Goal: Task Accomplishment & Management: Complete application form

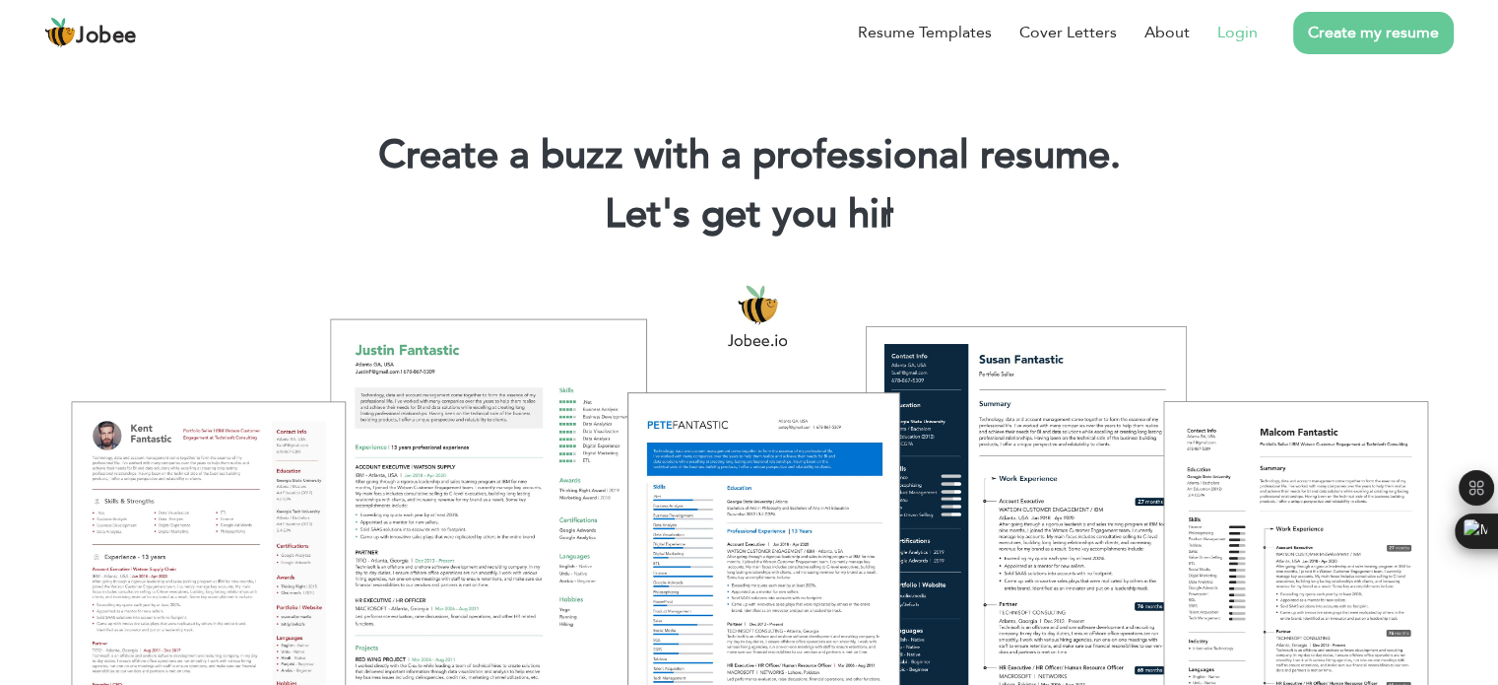
drag, startPoint x: 989, startPoint y: 241, endPoint x: 1240, endPoint y: 23, distance: 333.0
click at [989, 241] on div "Create a buzz with a professional resume. Let's get you hir |" at bounding box center [749, 189] width 1469 height 118
click at [1240, 23] on link "Login" at bounding box center [1237, 33] width 40 height 24
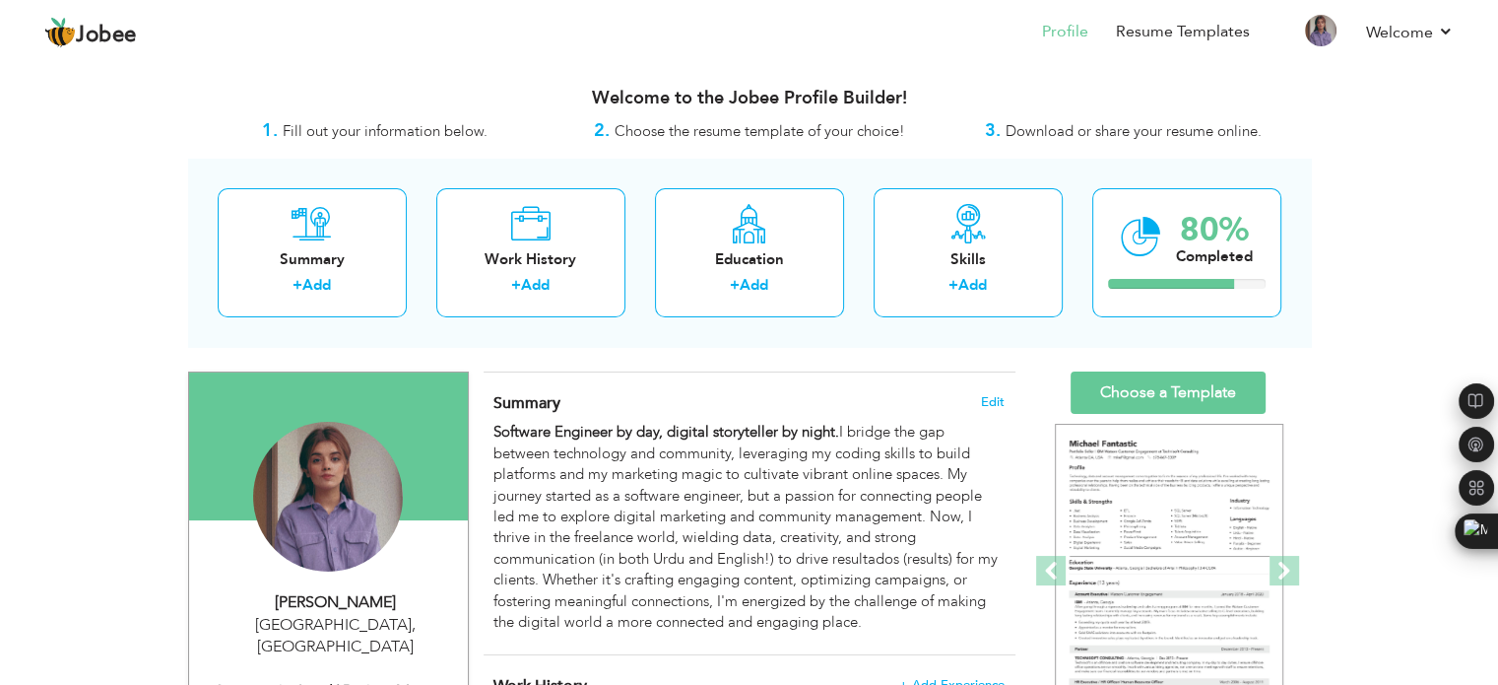
click at [1058, 134] on span "Download or share your resume online." at bounding box center [1134, 131] width 256 height 20
click at [829, 141] on span "Choose the resume template of your choice!" at bounding box center [760, 131] width 291 height 20
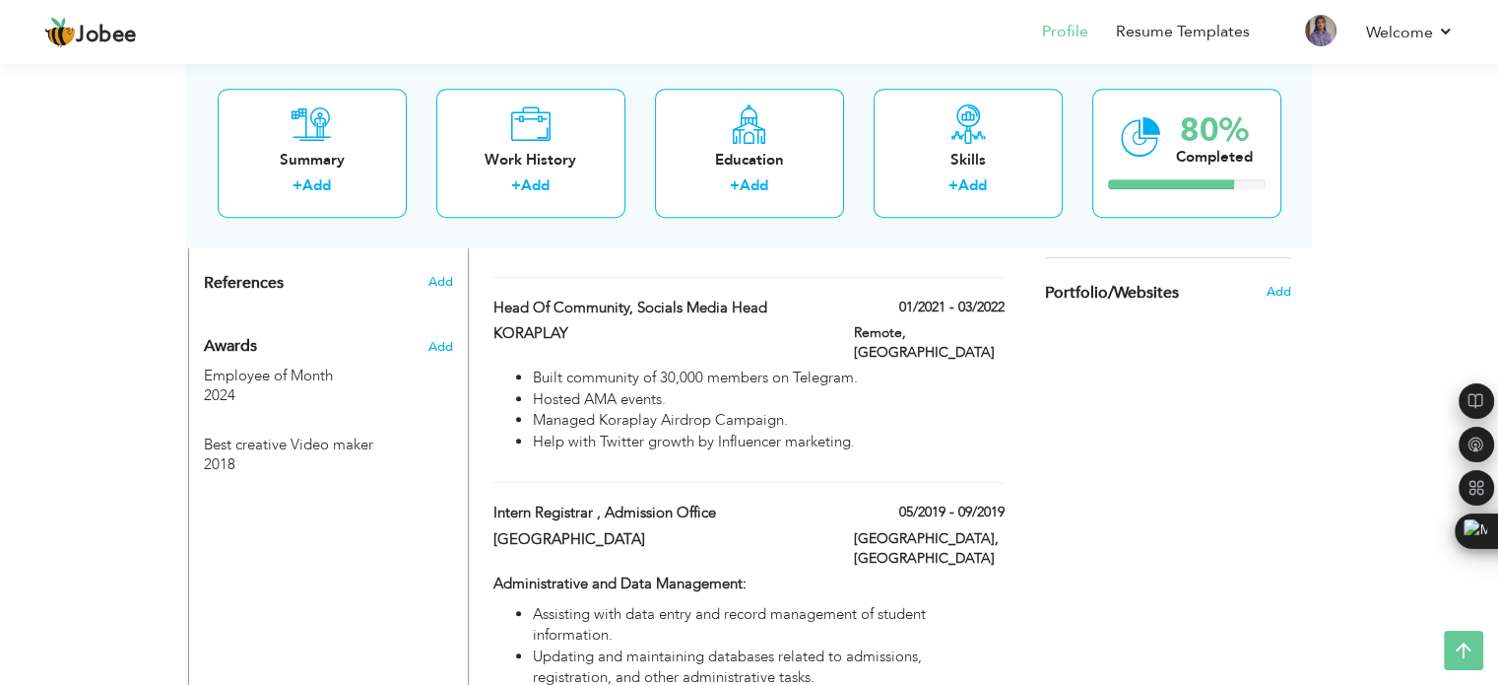
scroll to position [1224, 0]
drag, startPoint x: 1465, startPoint y: 1, endPoint x: 1087, endPoint y: 360, distance: 521.1
click at [1087, 360] on div "Choose a Template ‹" at bounding box center [1170, 185] width 281 height 2076
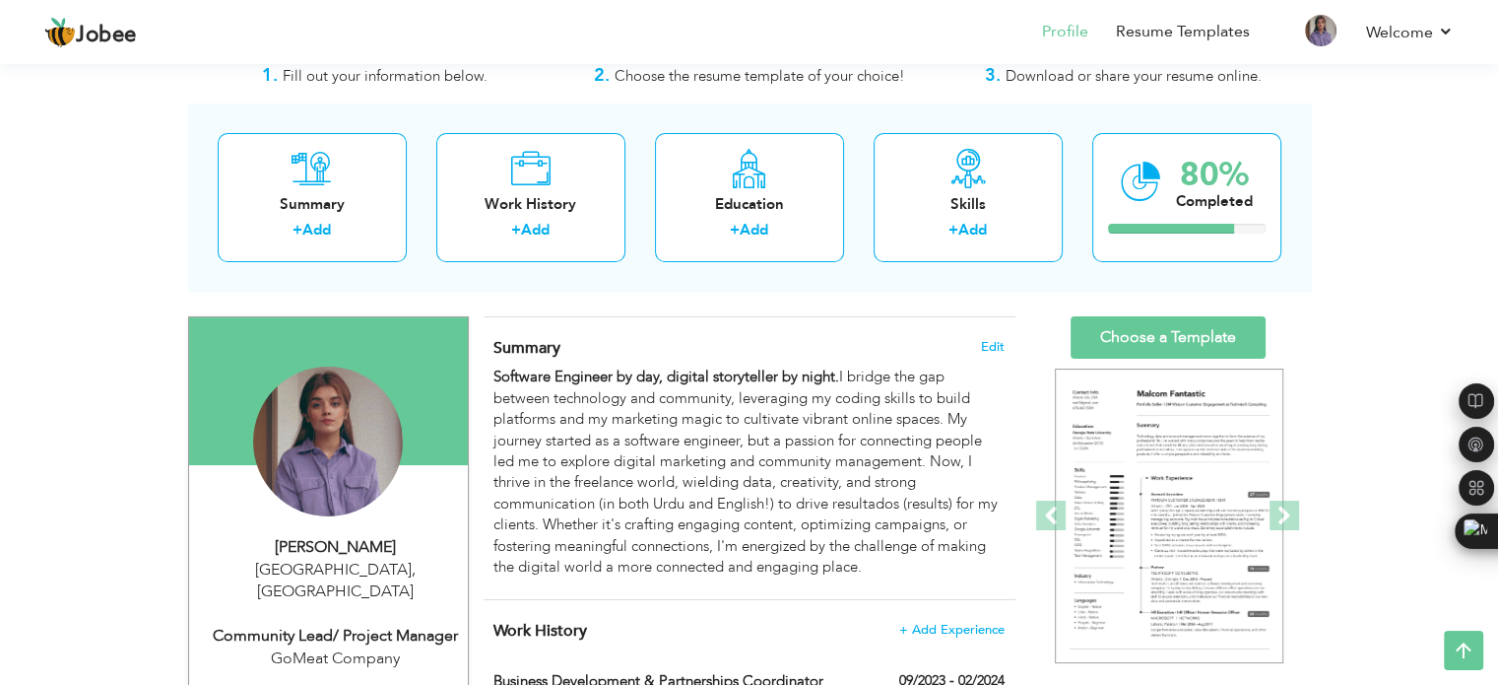
scroll to position [0, 0]
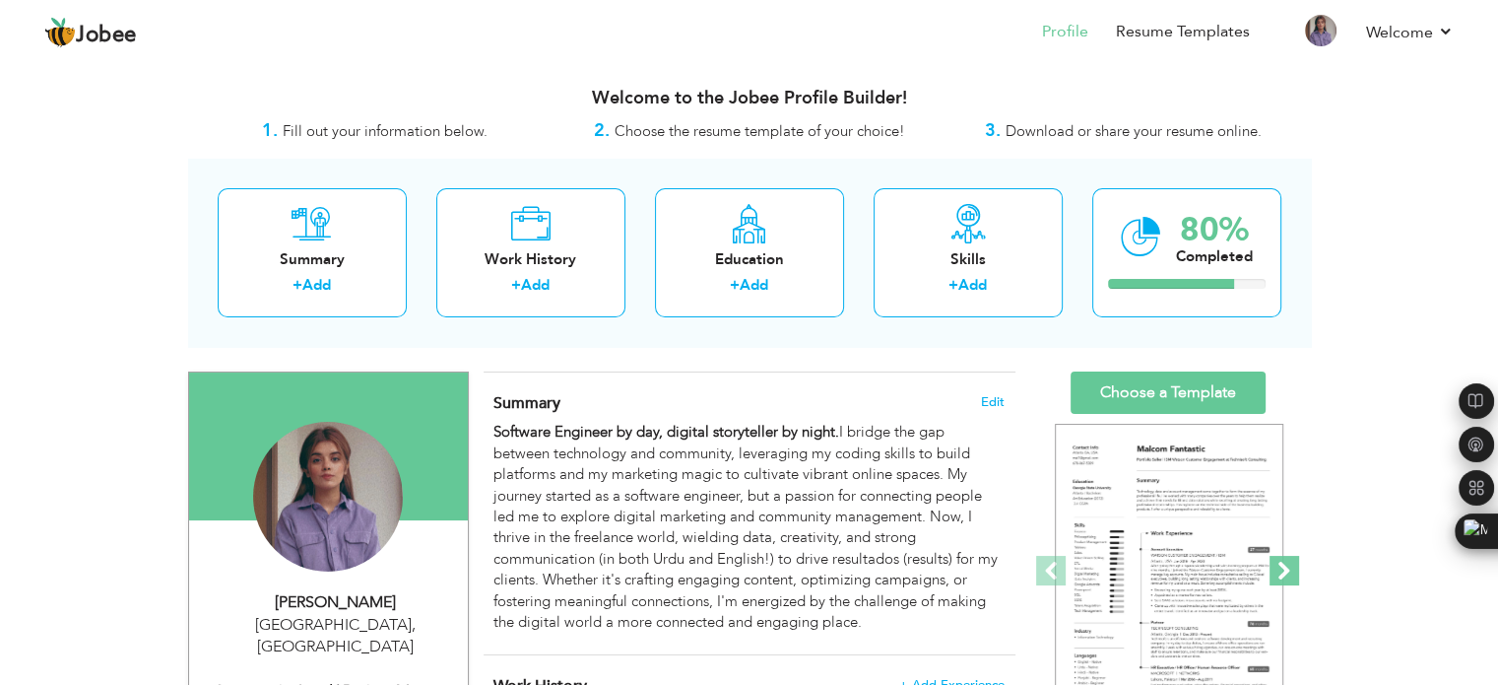
click at [1291, 571] on span at bounding box center [1285, 571] width 30 height 30
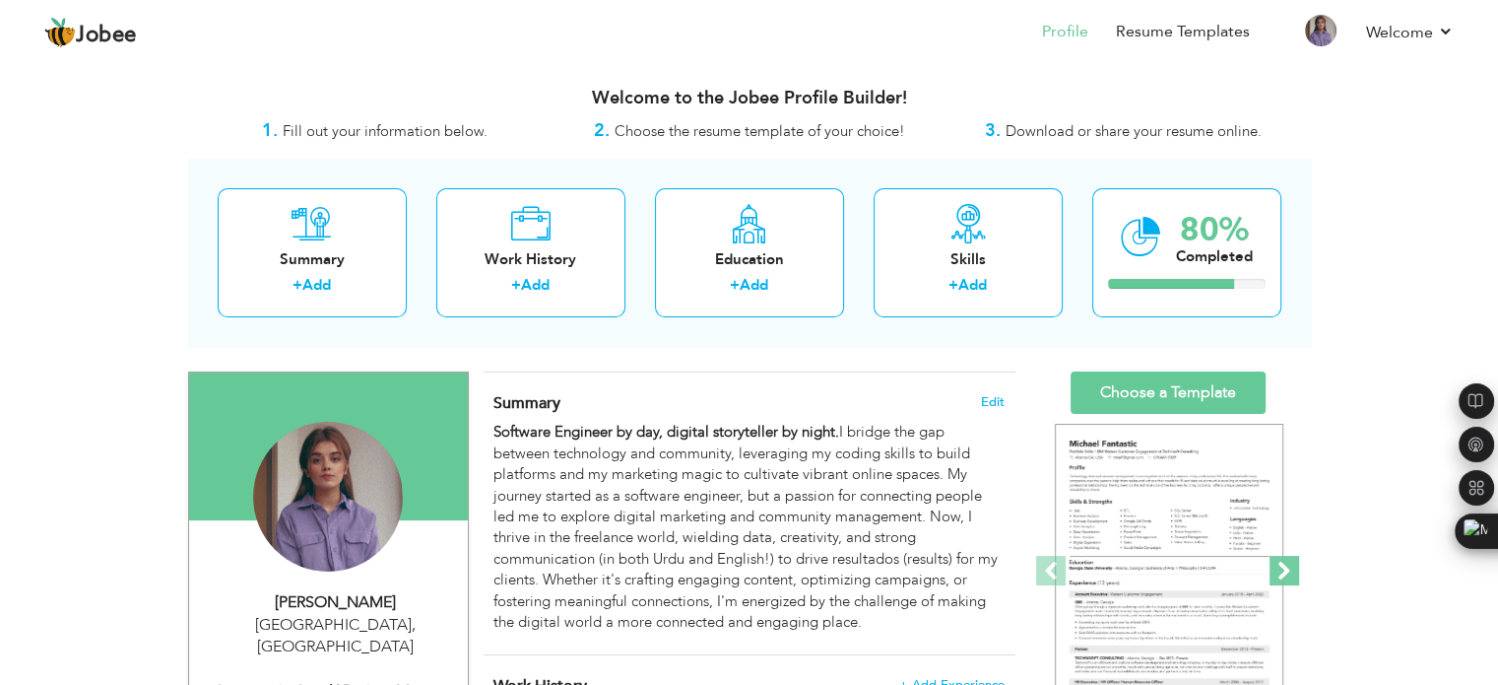
click at [1291, 571] on span at bounding box center [1285, 571] width 30 height 30
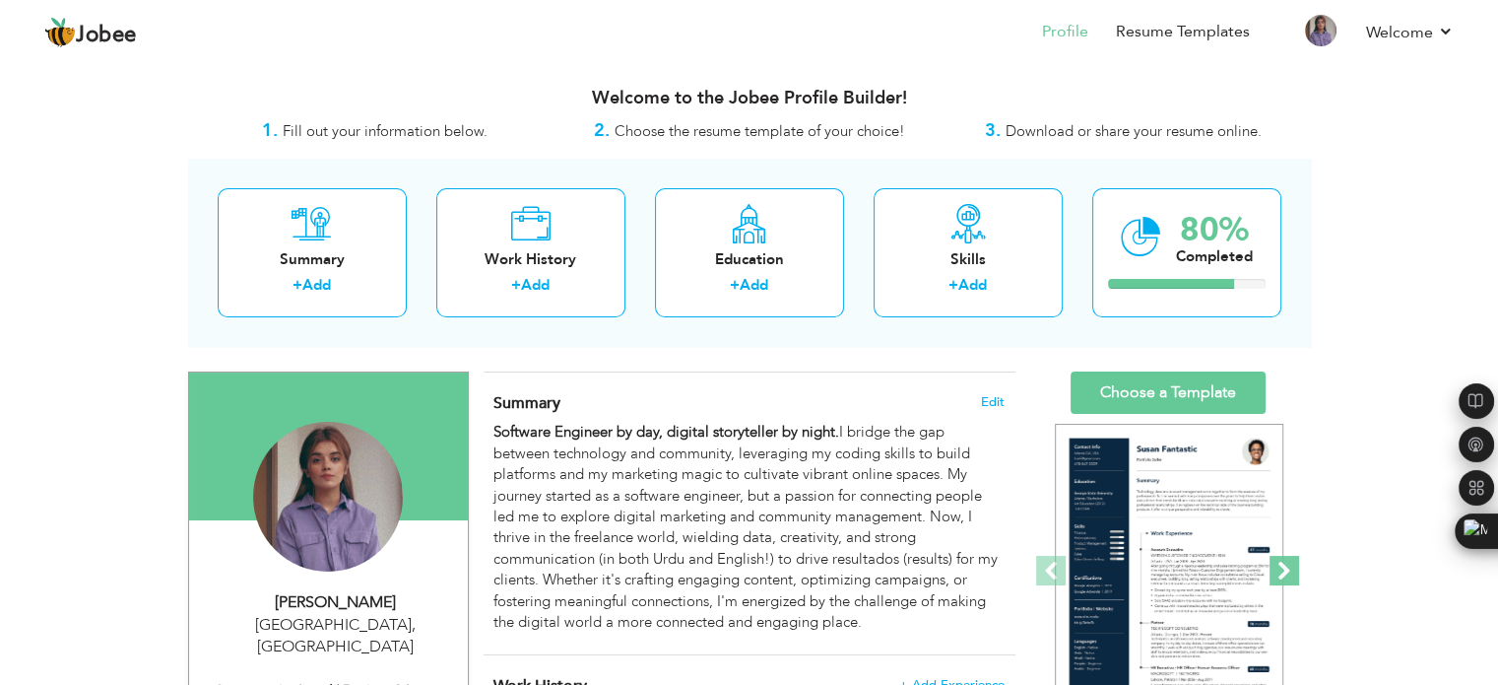
click at [1291, 571] on span at bounding box center [1285, 571] width 30 height 30
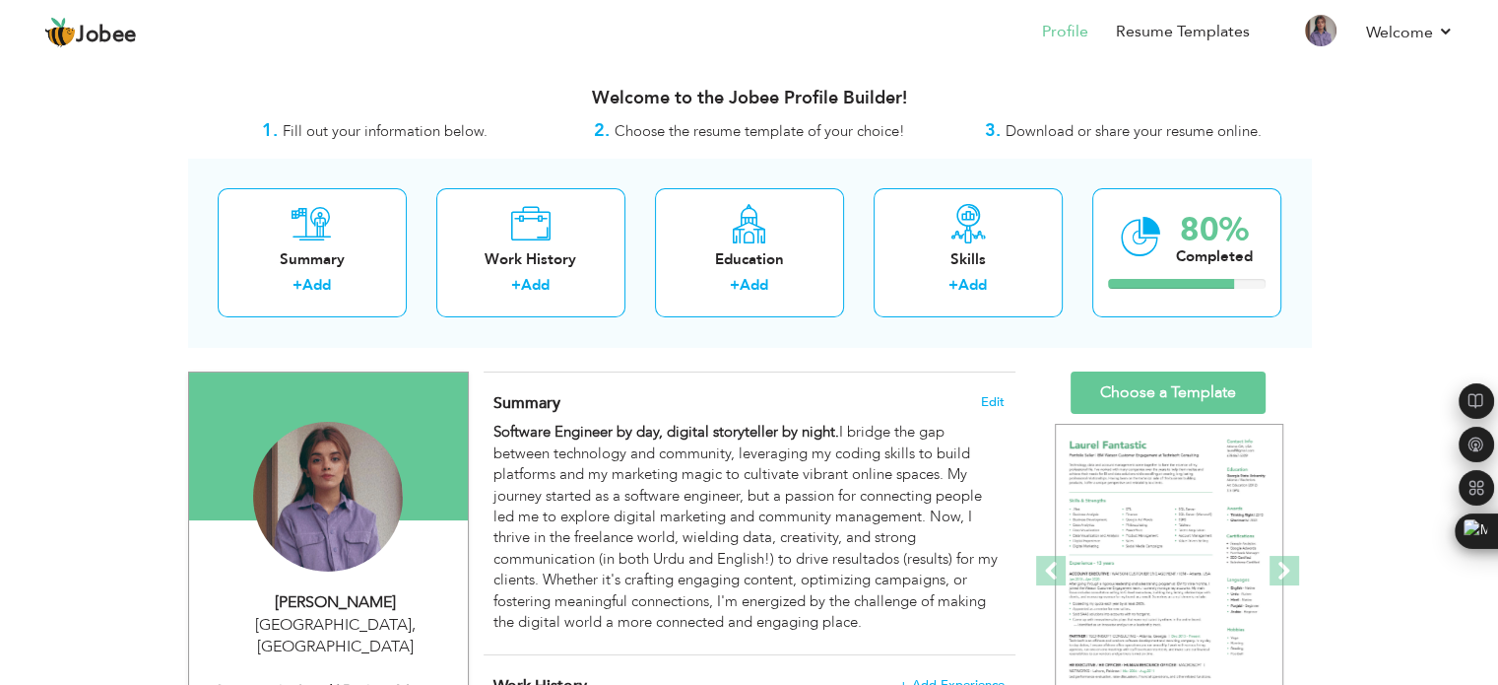
click at [1165, 136] on span "Download or share your resume online." at bounding box center [1134, 131] width 256 height 20
click at [1054, 136] on span "Download or share your resume online." at bounding box center [1134, 131] width 256 height 20
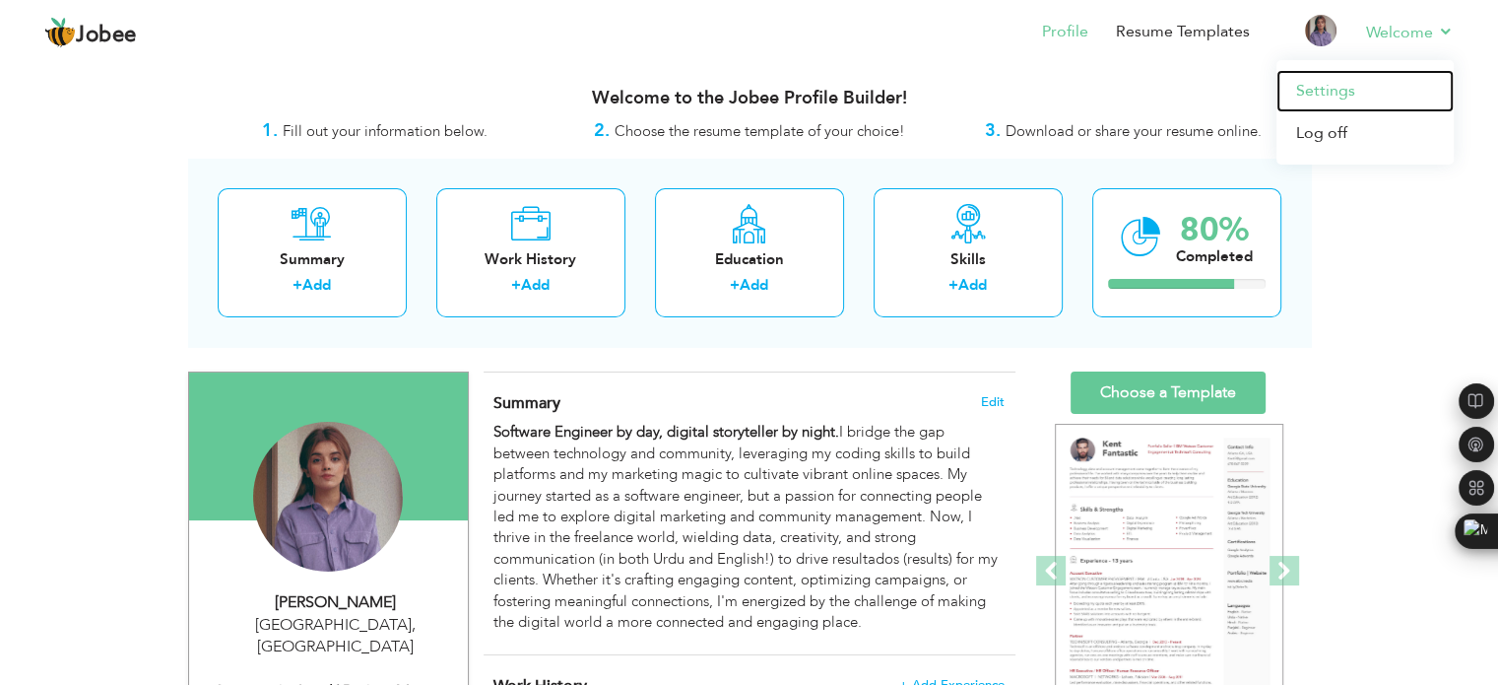
click at [1308, 83] on link "Settings" at bounding box center [1365, 91] width 177 height 42
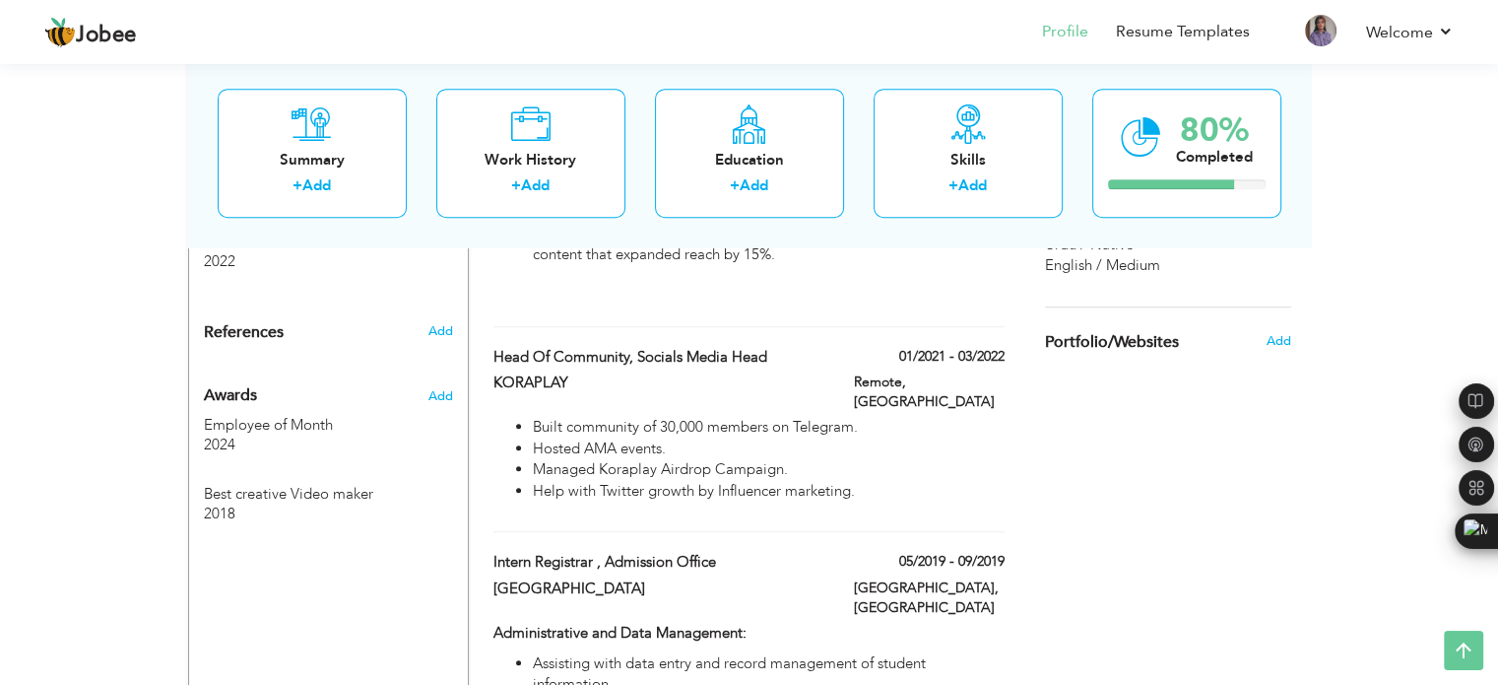
scroll to position [1062, 0]
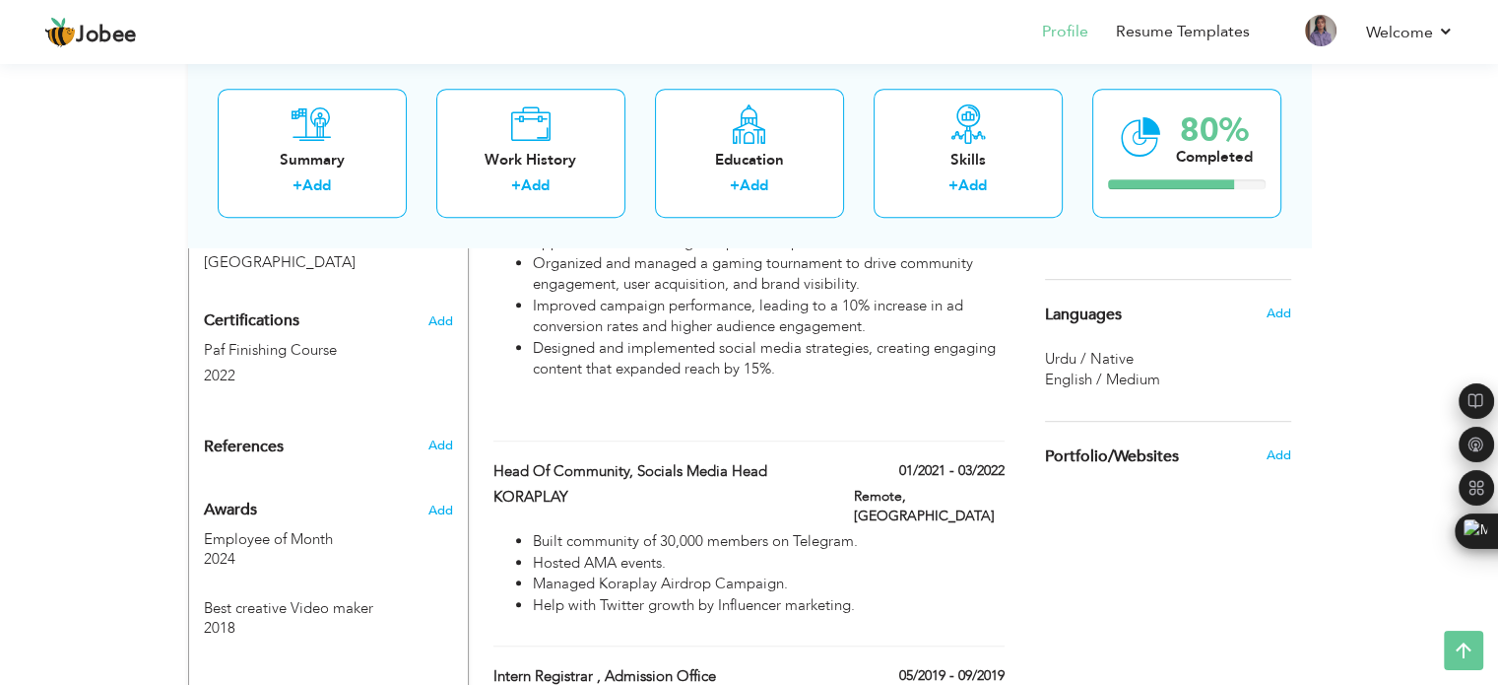
drag, startPoint x: 1470, startPoint y: 637, endPoint x: 1383, endPoint y: 310, distance: 338.3
click at [1383, 310] on div "View Resume Export PDF Profile Summary Public Link Experience Education Awards …" at bounding box center [749, 240] width 1498 height 2486
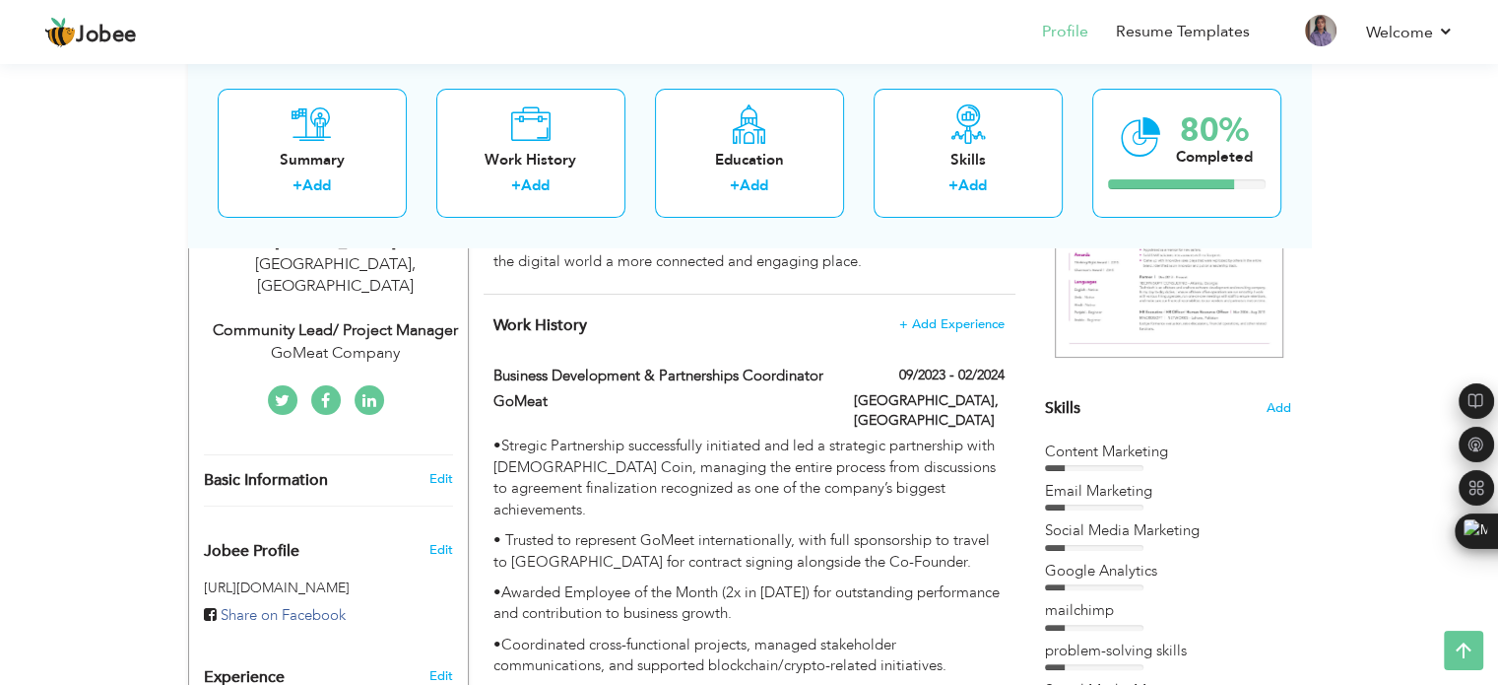
scroll to position [0, 0]
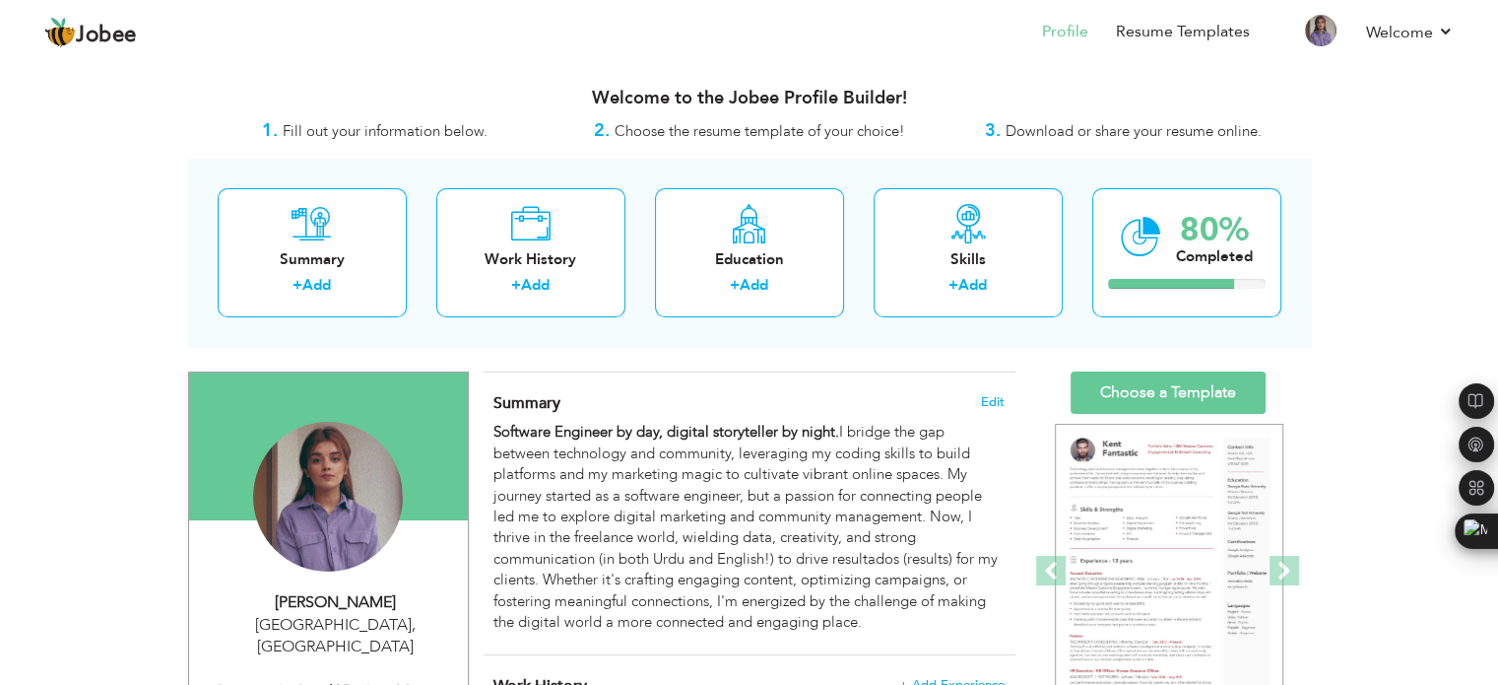
drag, startPoint x: 1317, startPoint y: 2, endPoint x: 1048, endPoint y: 345, distance: 435.7
click at [1048, 345] on div "Summary + Add Work History + Add Education + Add Skills + Add 80% Completed" at bounding box center [749, 253] width 1123 height 188
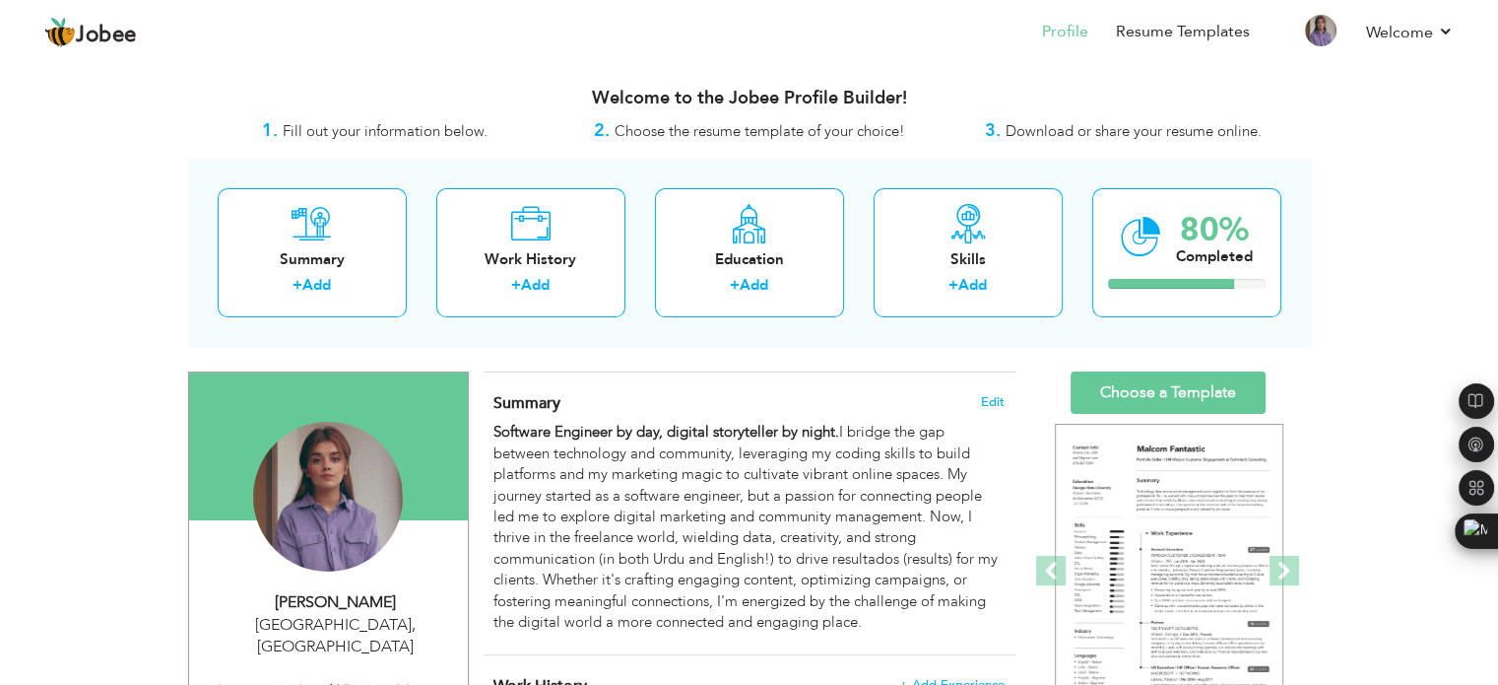
drag, startPoint x: 88, startPoint y: 26, endPoint x: 480, endPoint y: 74, distance: 395.0
click at [480, 74] on div "Welcome to the Jobee Profile Builder!" at bounding box center [749, 93] width 1123 height 49
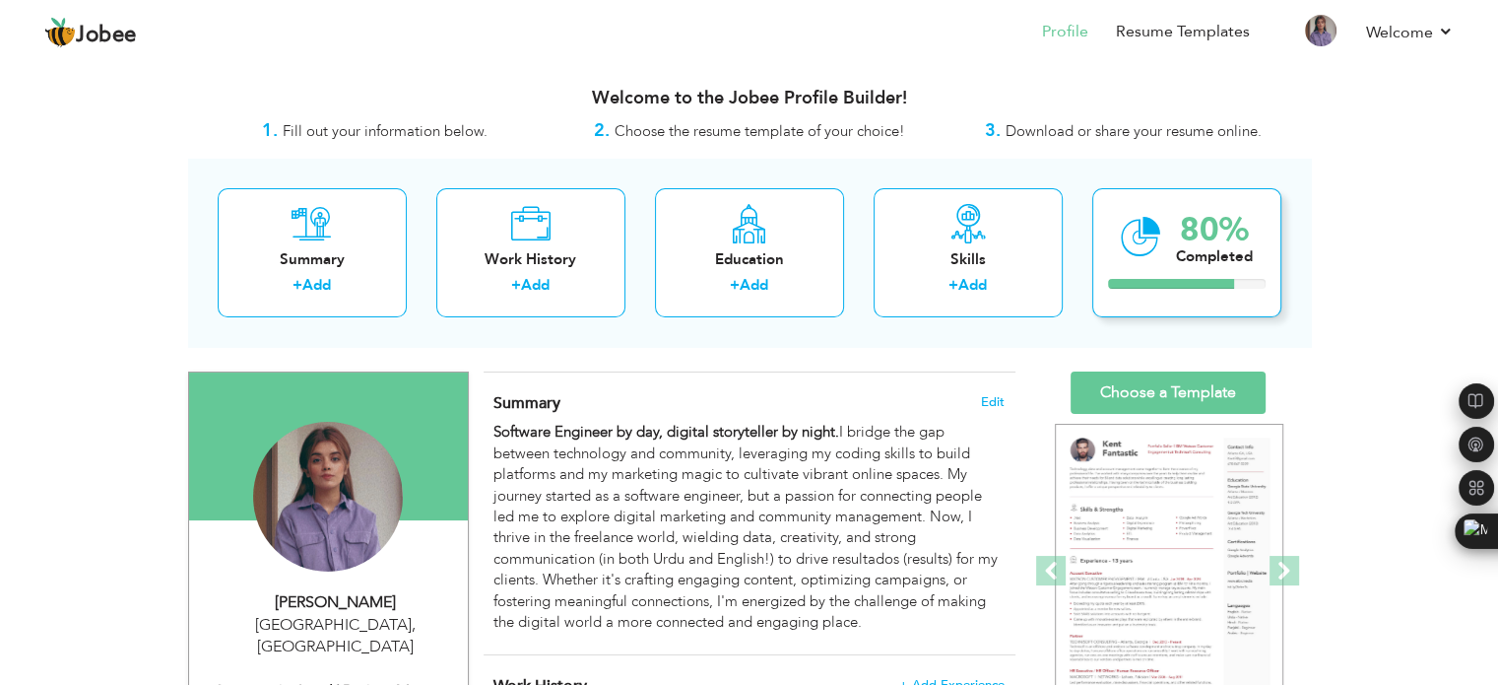
click at [1186, 214] on div "80%" at bounding box center [1214, 230] width 77 height 33
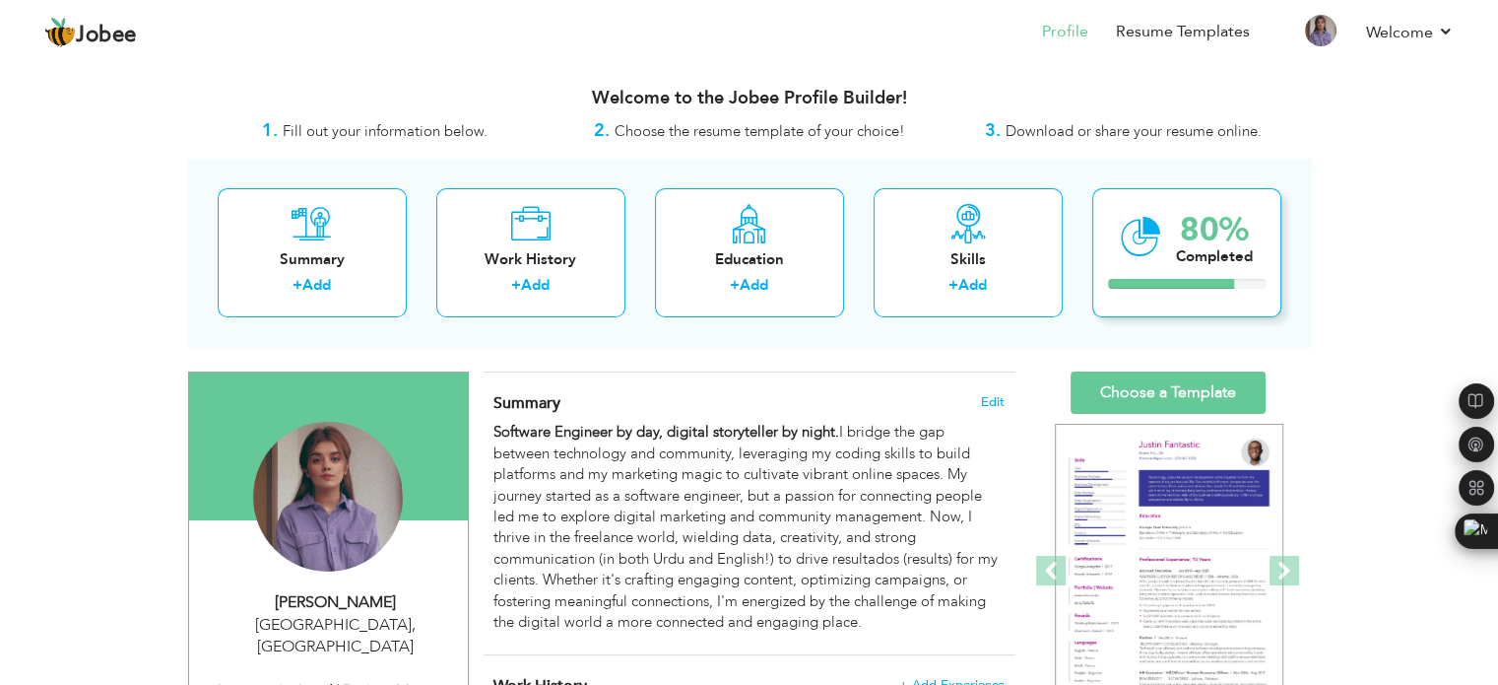
click at [1186, 214] on div "80%" at bounding box center [1214, 230] width 77 height 33
click at [1001, 216] on div "Skills + Add" at bounding box center [968, 252] width 189 height 129
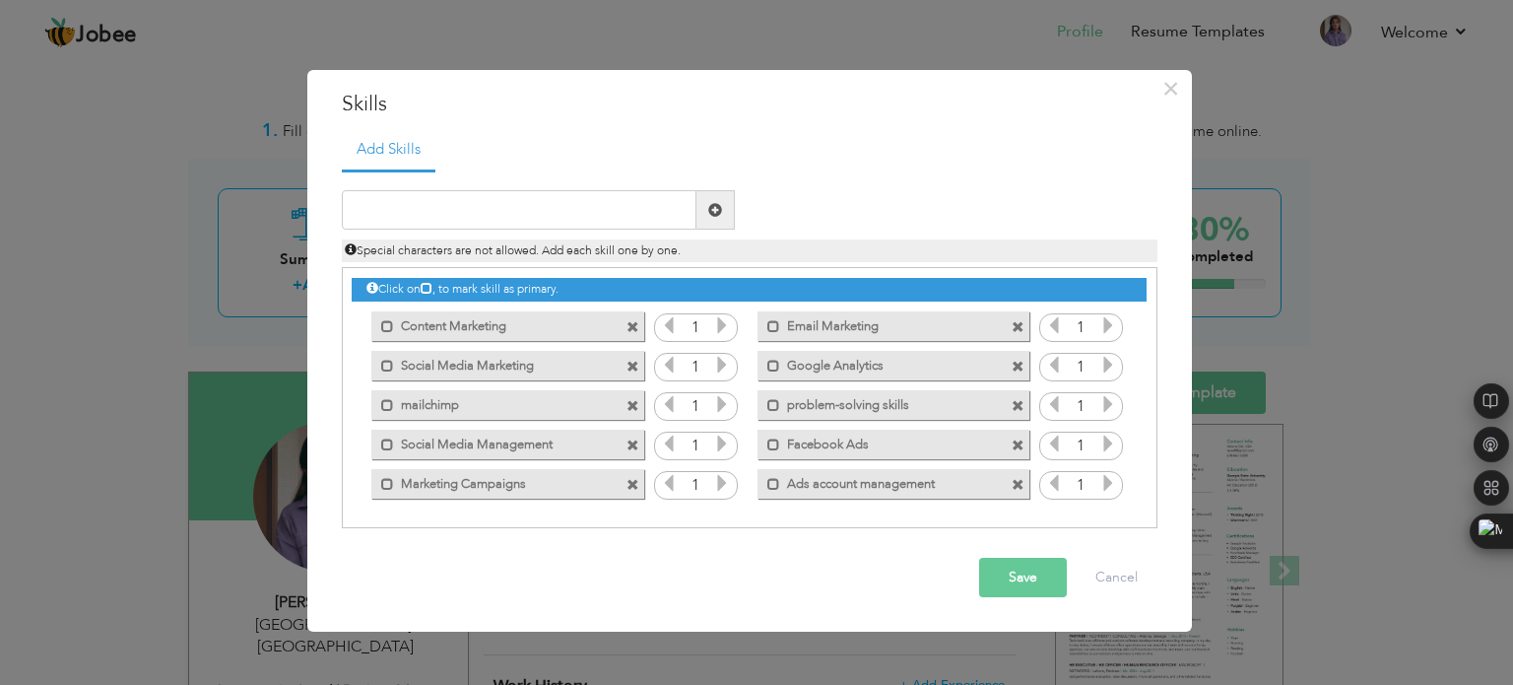
click at [1019, 594] on button "Save" at bounding box center [1023, 576] width 88 height 39
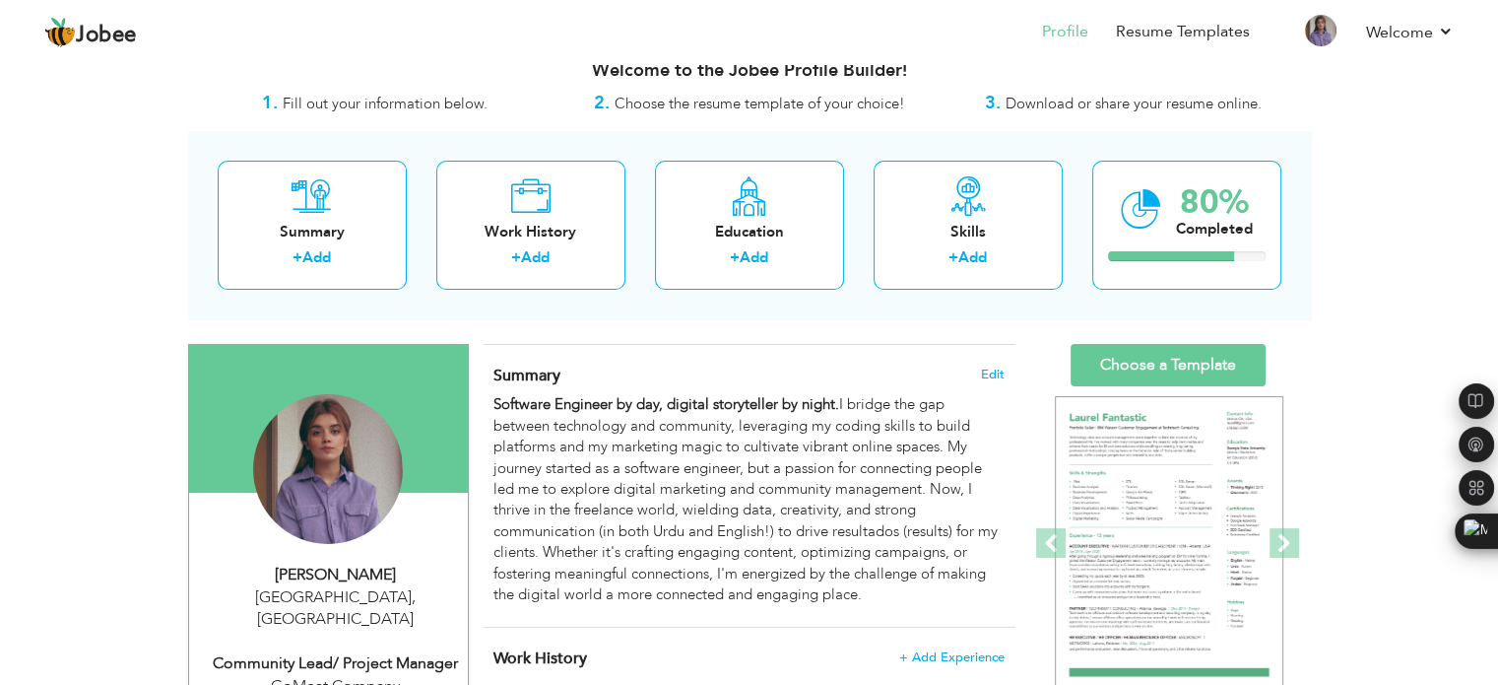
scroll to position [26, 0]
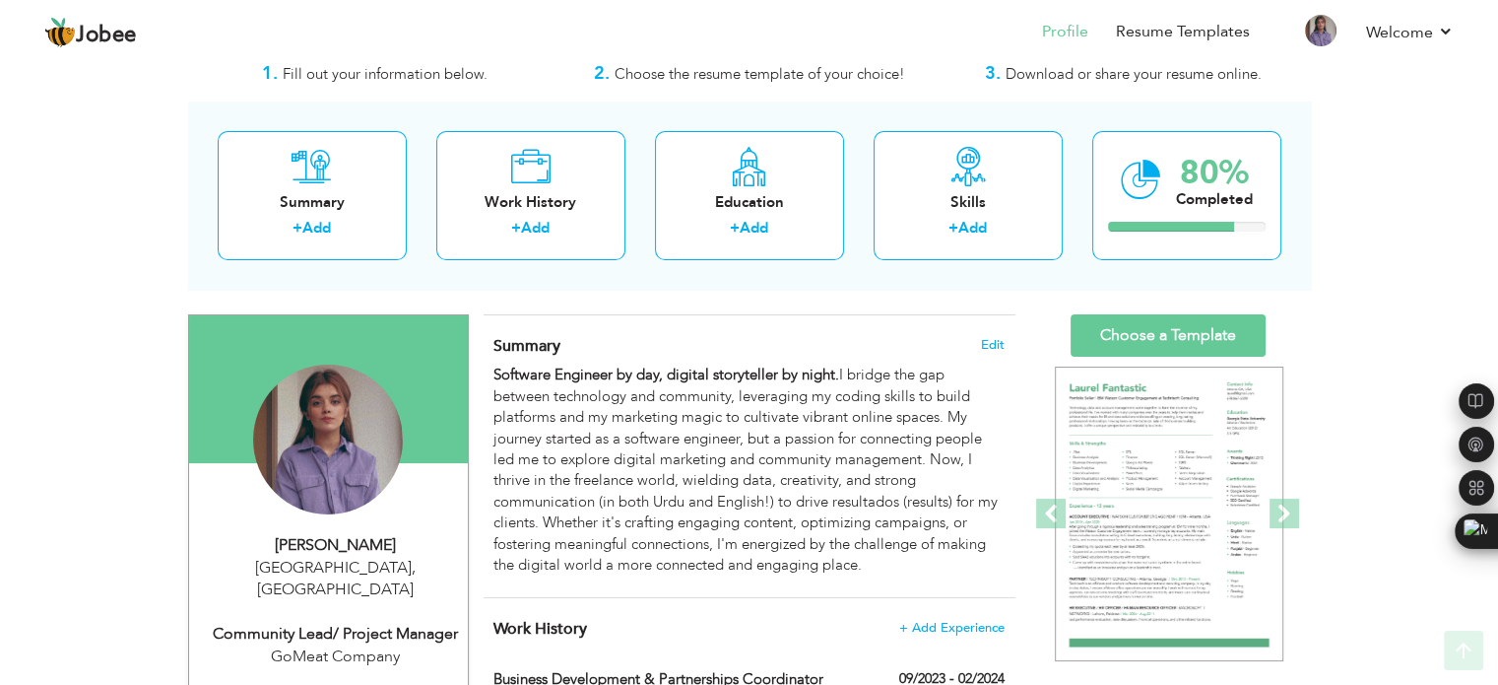
scroll to position [55, 0]
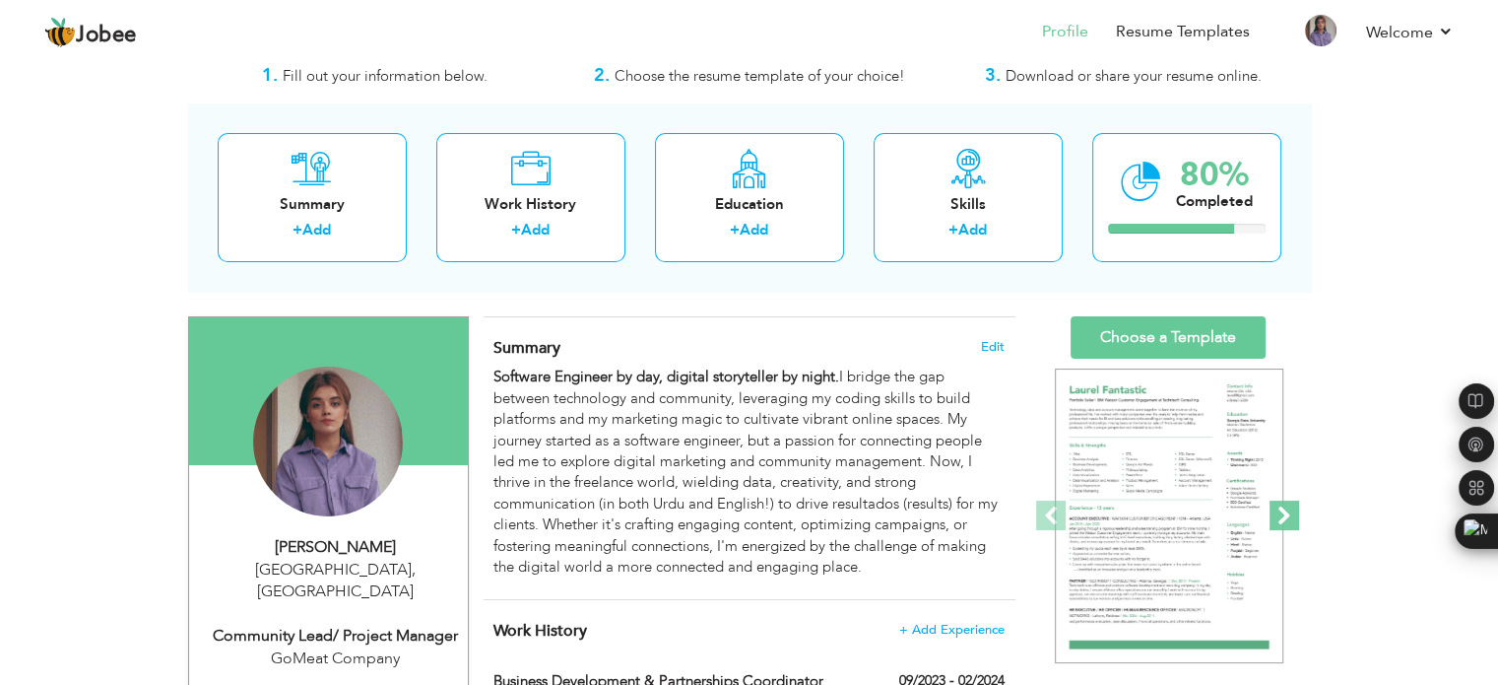
click at [1272, 519] on span at bounding box center [1285, 515] width 30 height 30
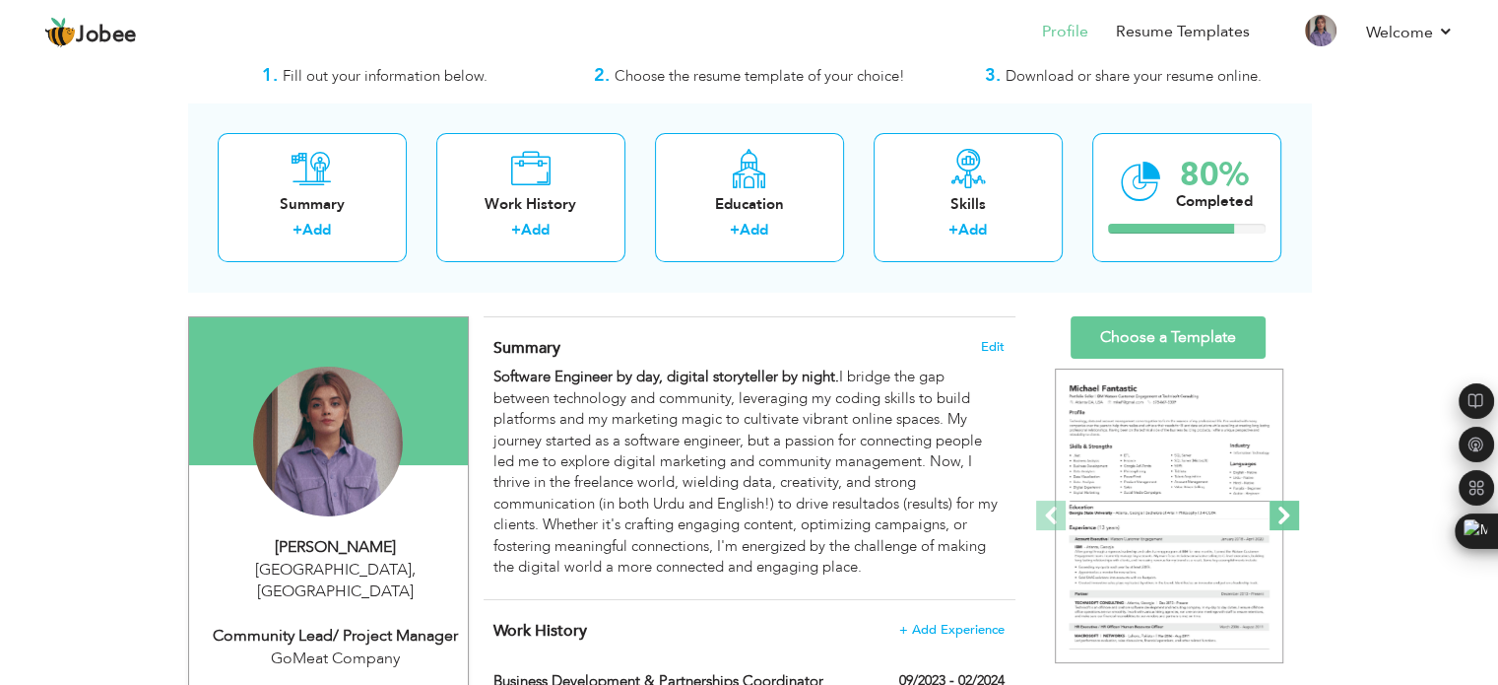
click at [1272, 519] on span at bounding box center [1285, 515] width 30 height 30
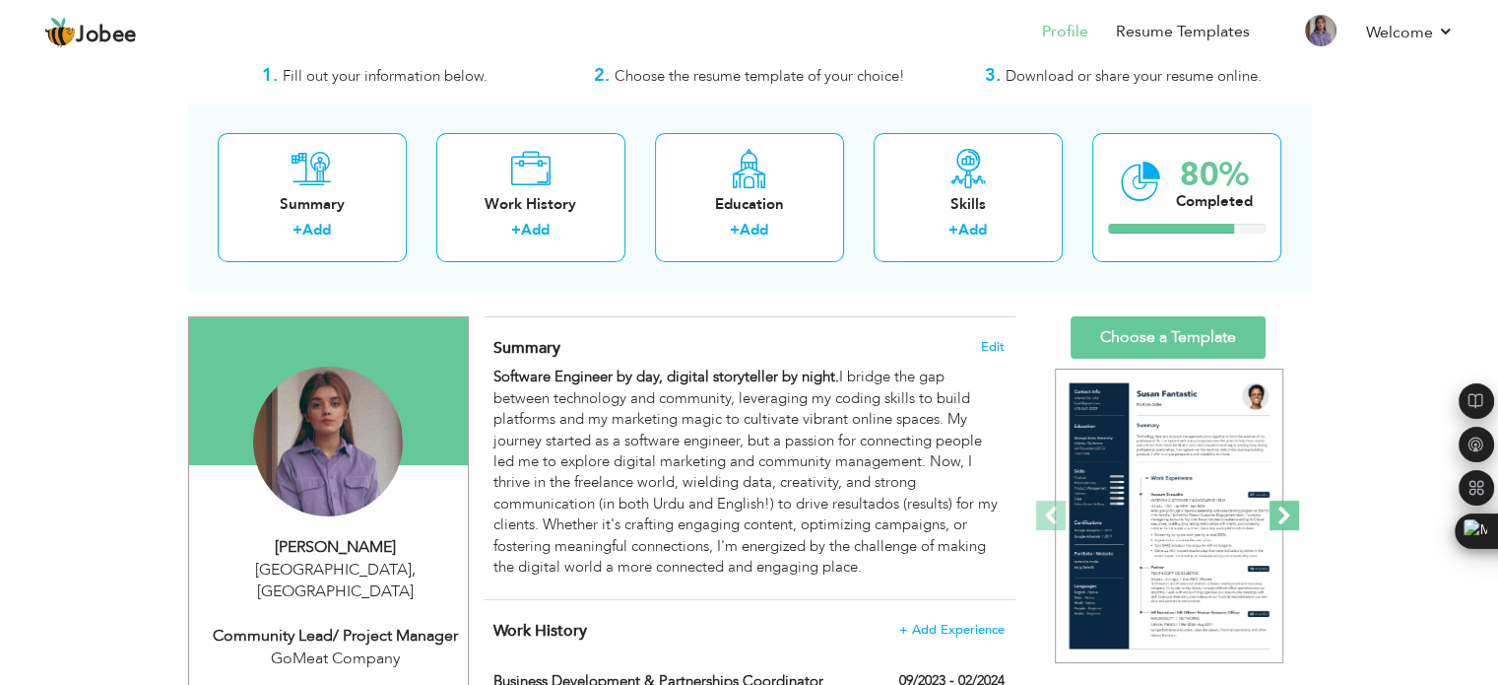
click at [1272, 519] on span at bounding box center [1285, 515] width 30 height 30
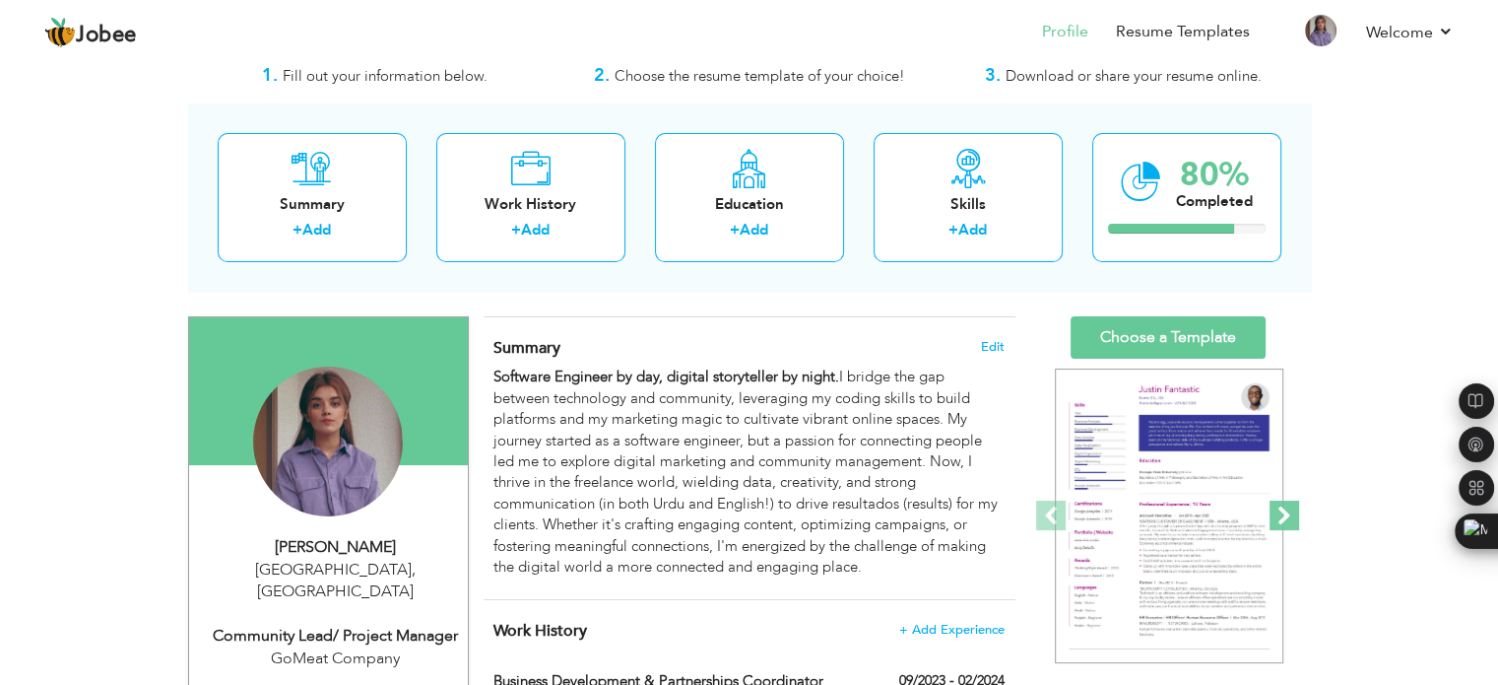
click at [1272, 519] on span at bounding box center [1285, 515] width 30 height 30
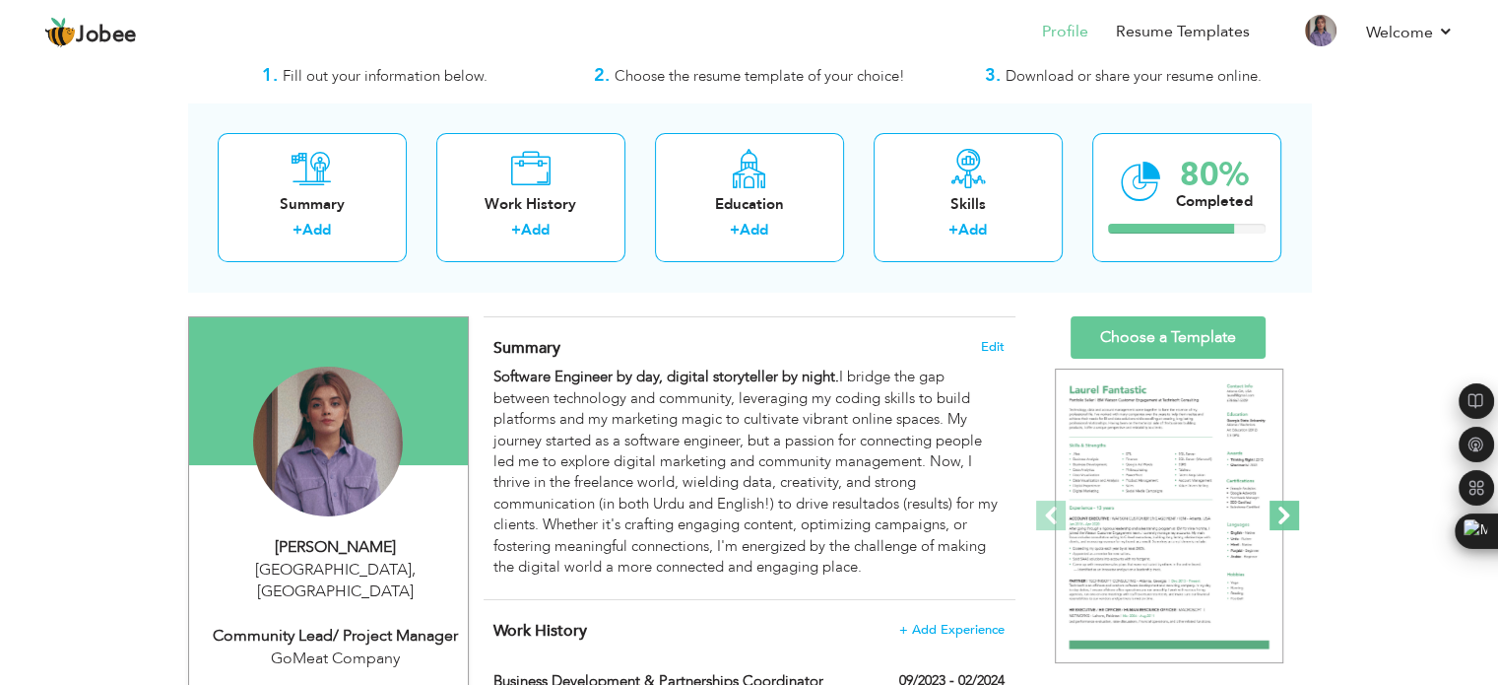
click at [1272, 519] on span at bounding box center [1285, 515] width 30 height 30
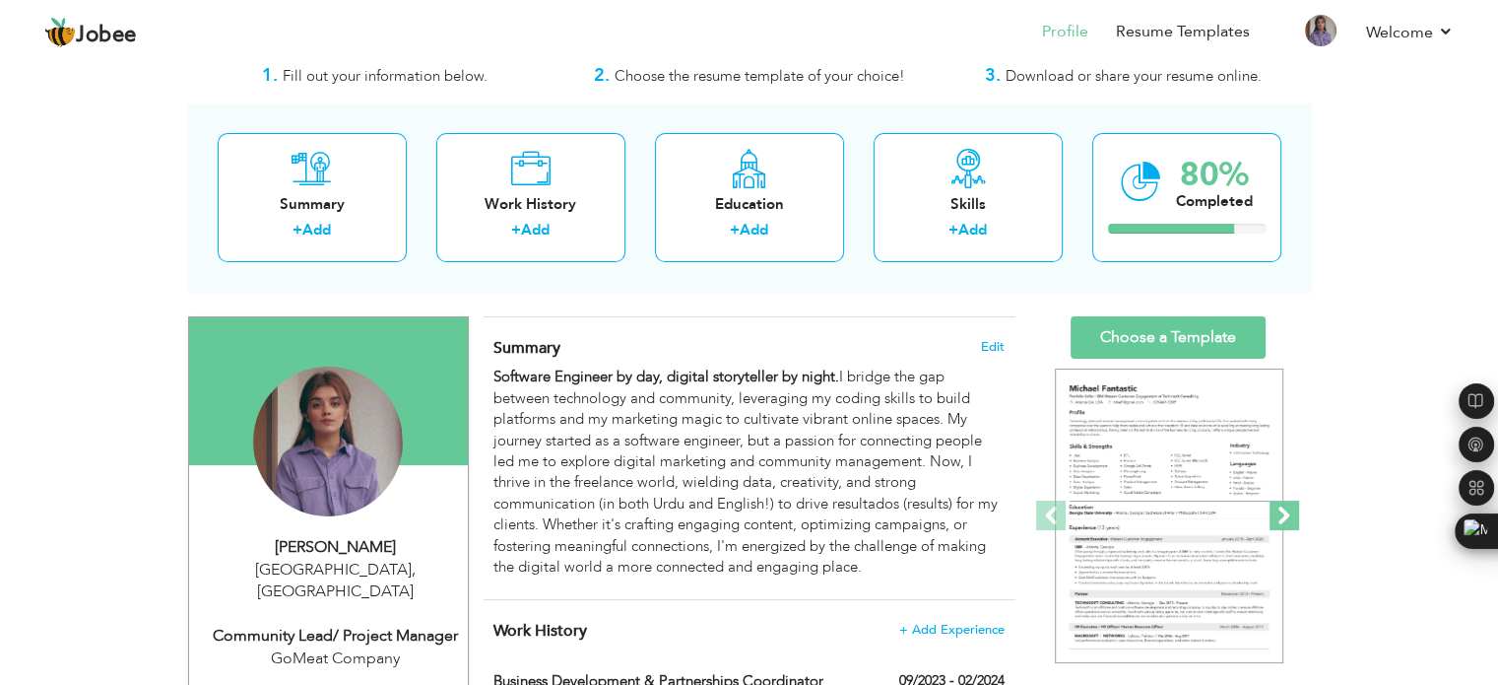
click at [1272, 519] on span at bounding box center [1285, 515] width 30 height 30
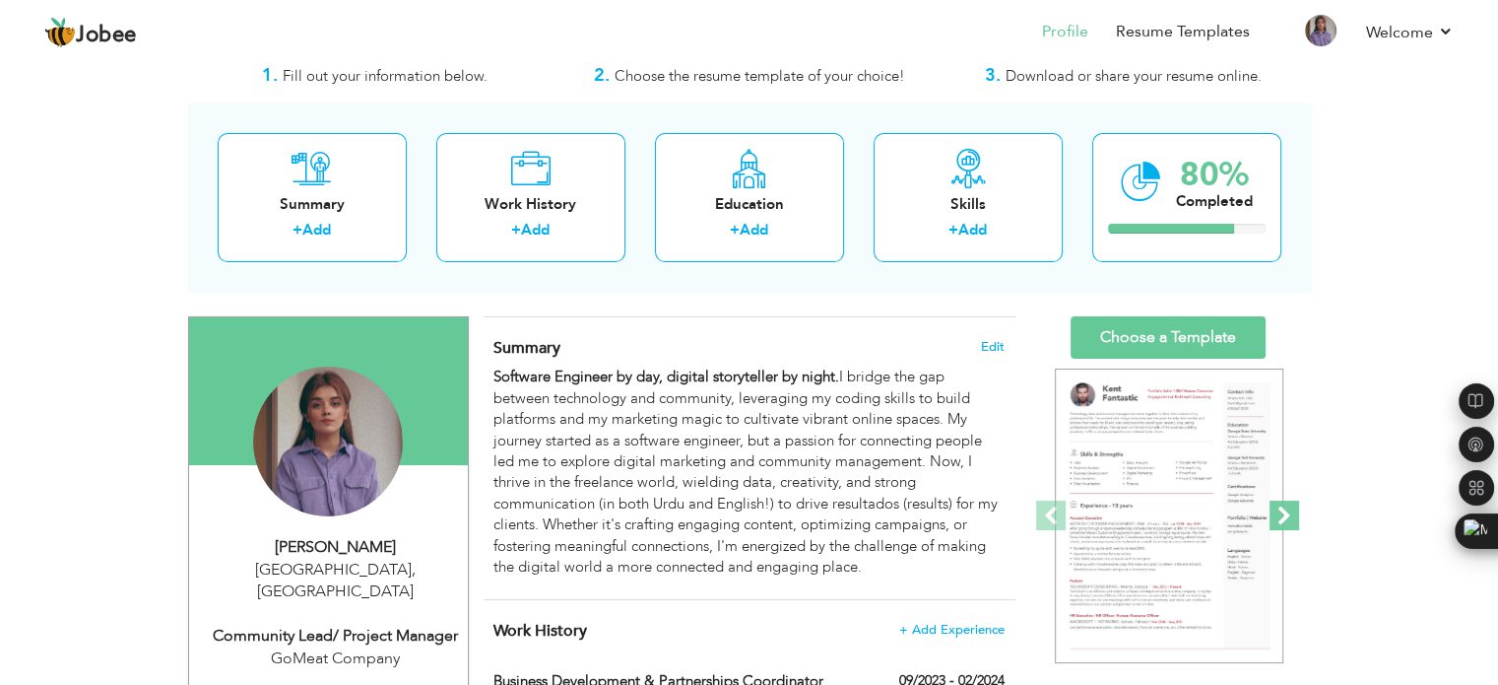
click at [1272, 519] on span at bounding box center [1285, 515] width 30 height 30
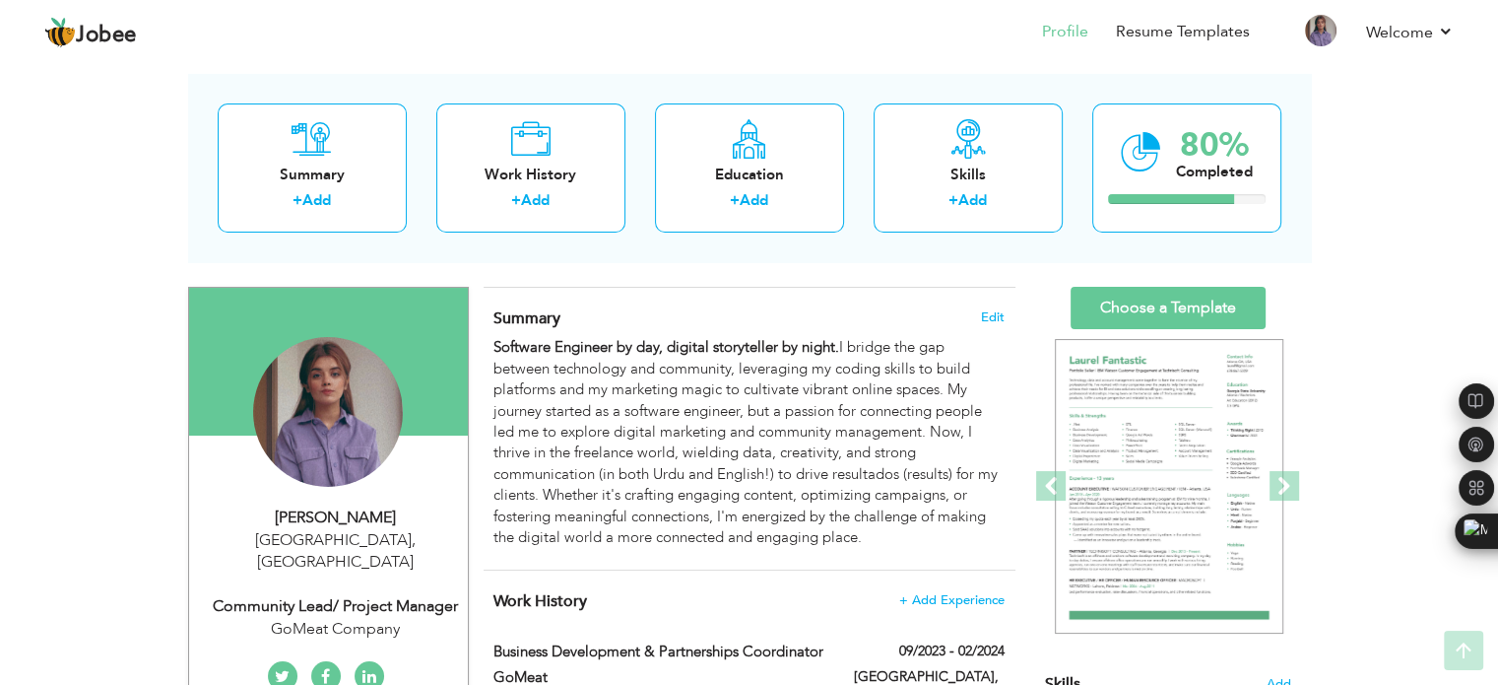
scroll to position [83, 0]
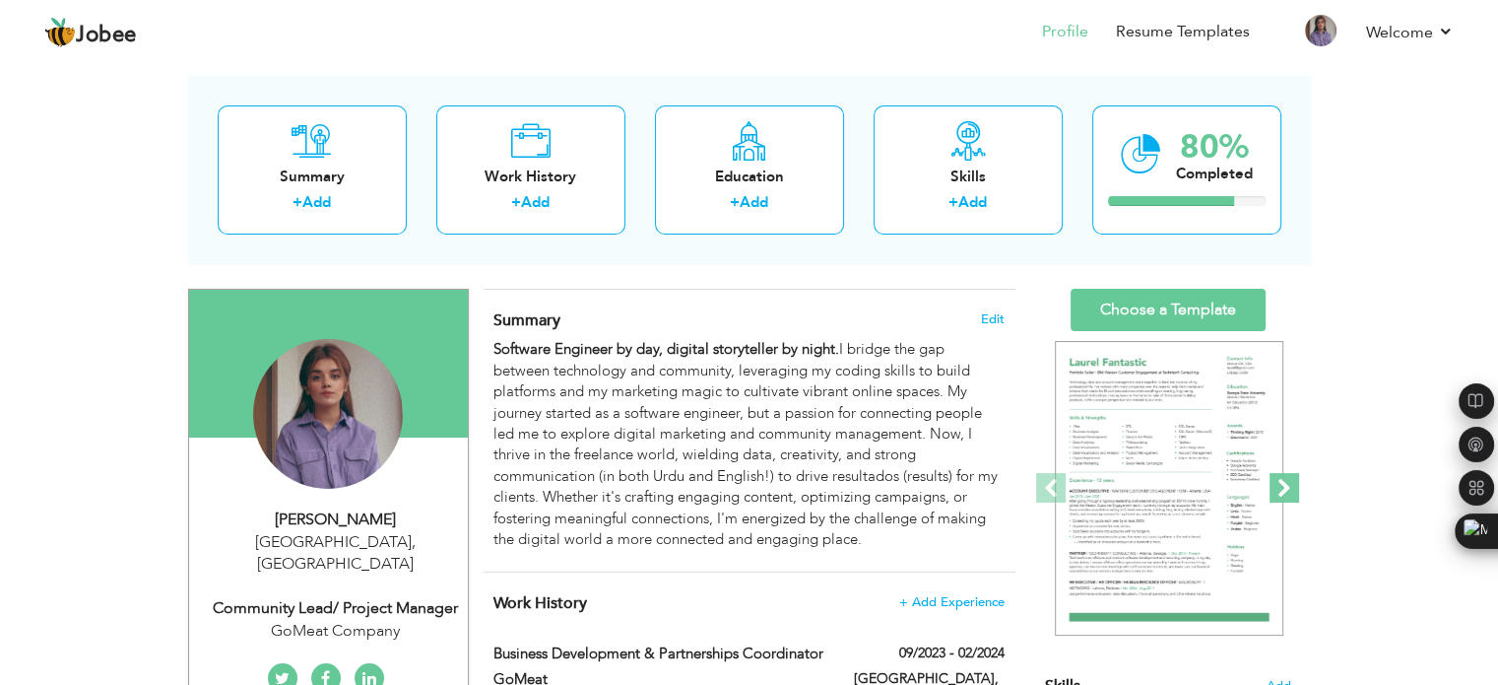
click at [1284, 487] on span at bounding box center [1285, 488] width 30 height 30
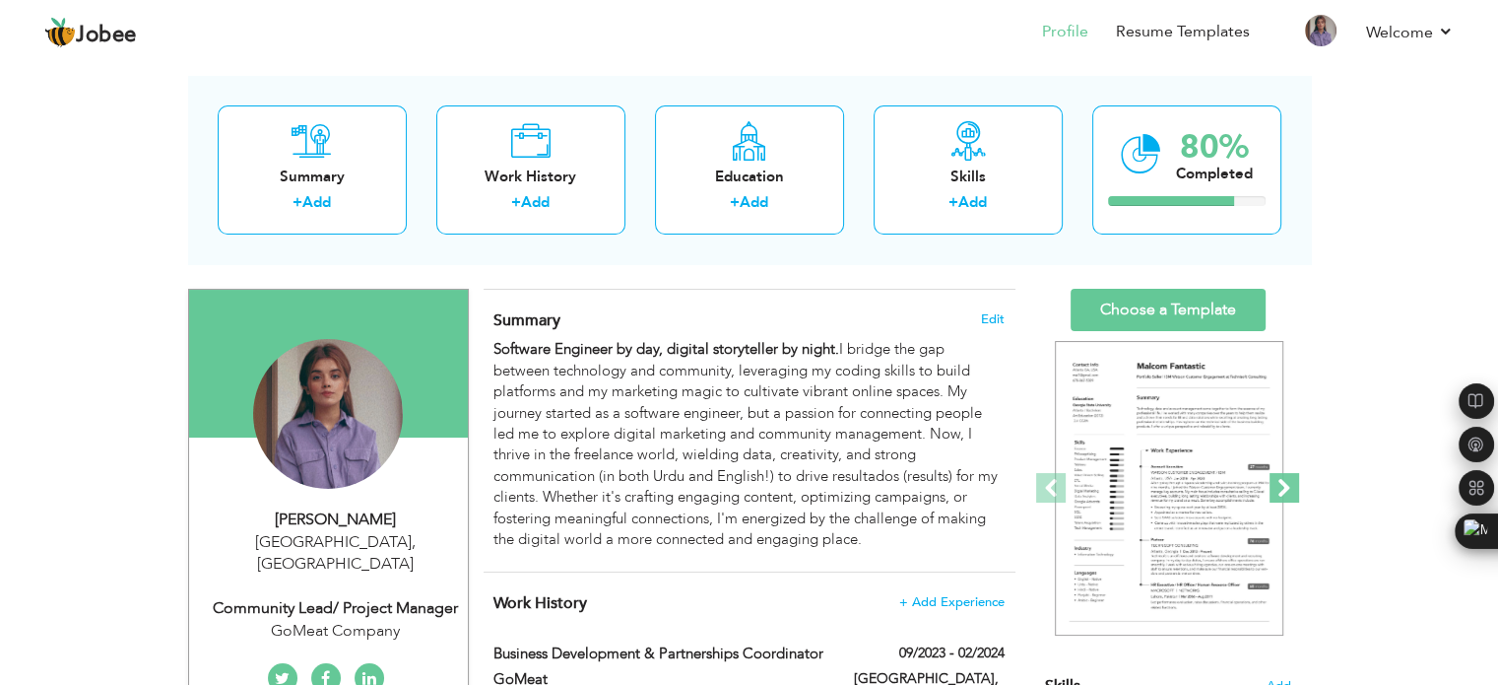
click at [1284, 487] on span at bounding box center [1285, 488] width 30 height 30
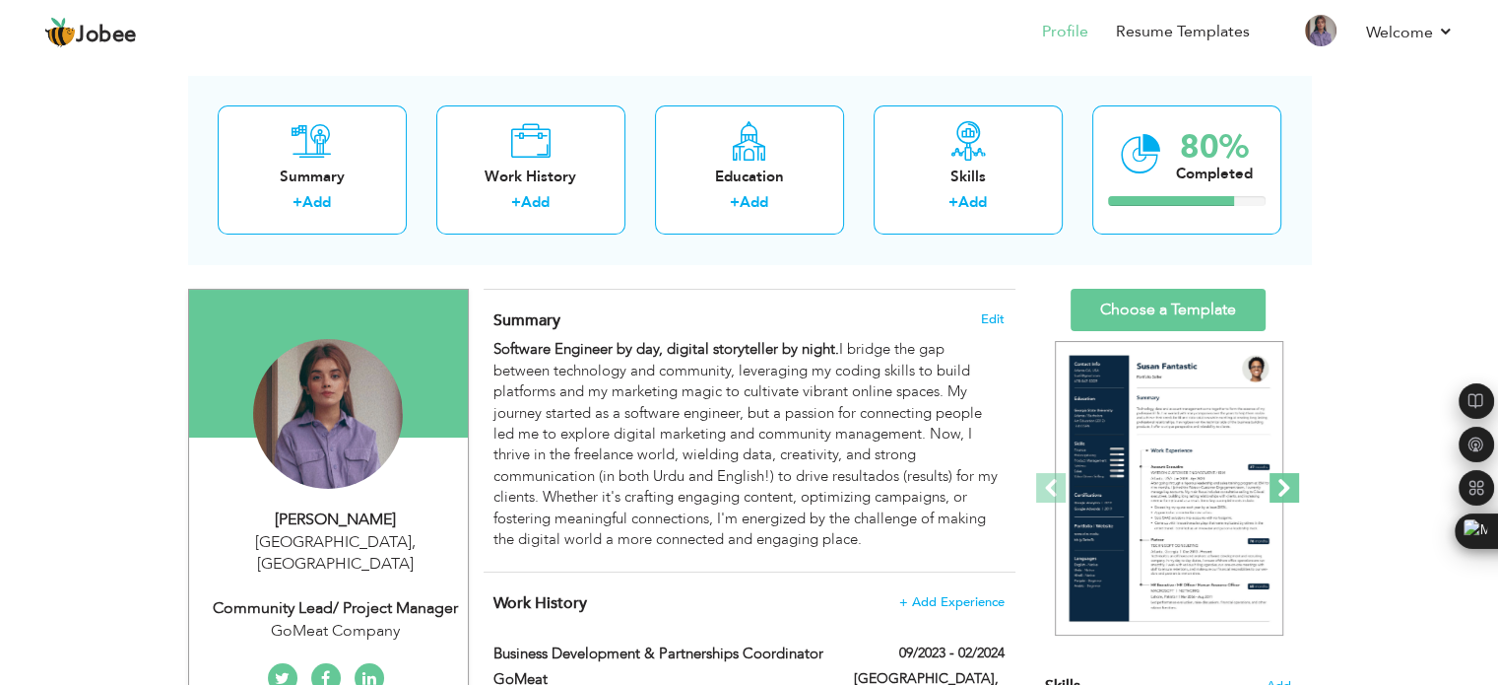
click at [1284, 487] on span at bounding box center [1285, 488] width 30 height 30
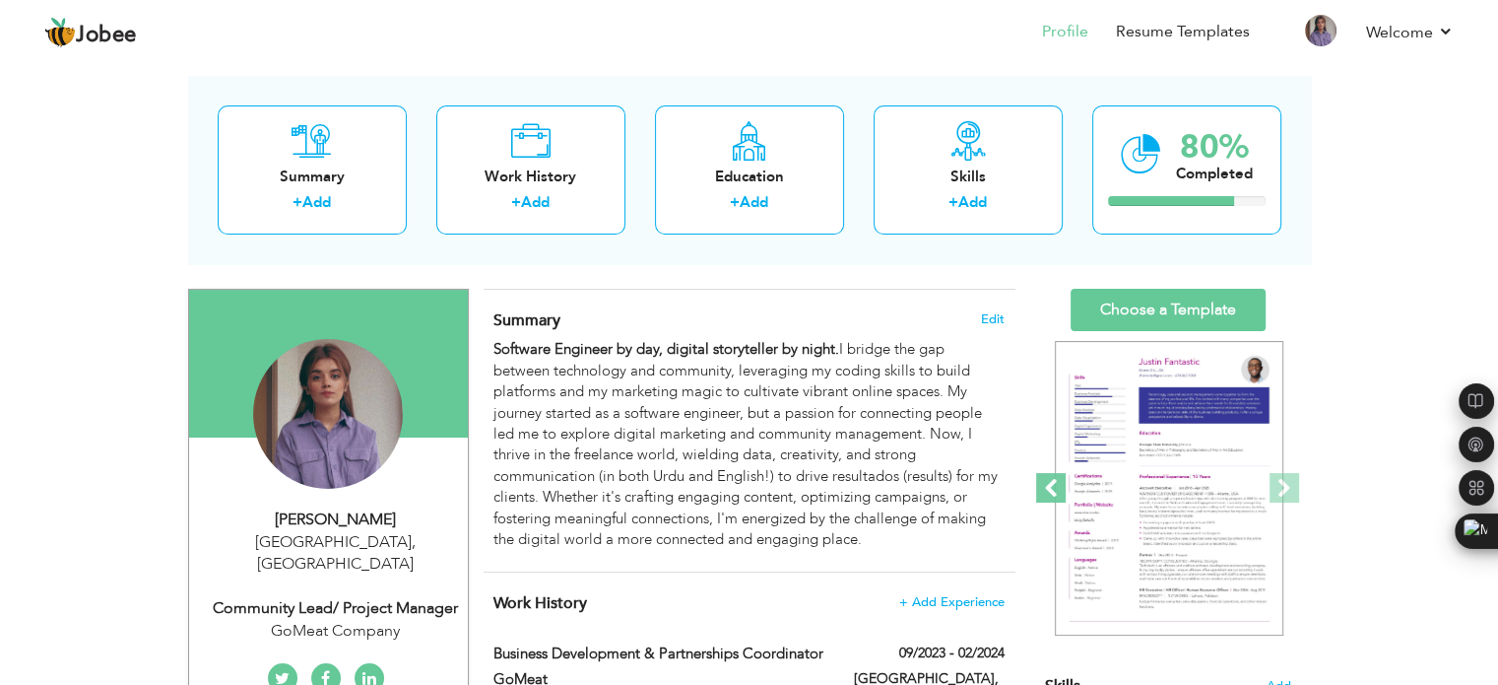
click at [1056, 484] on span at bounding box center [1051, 488] width 30 height 30
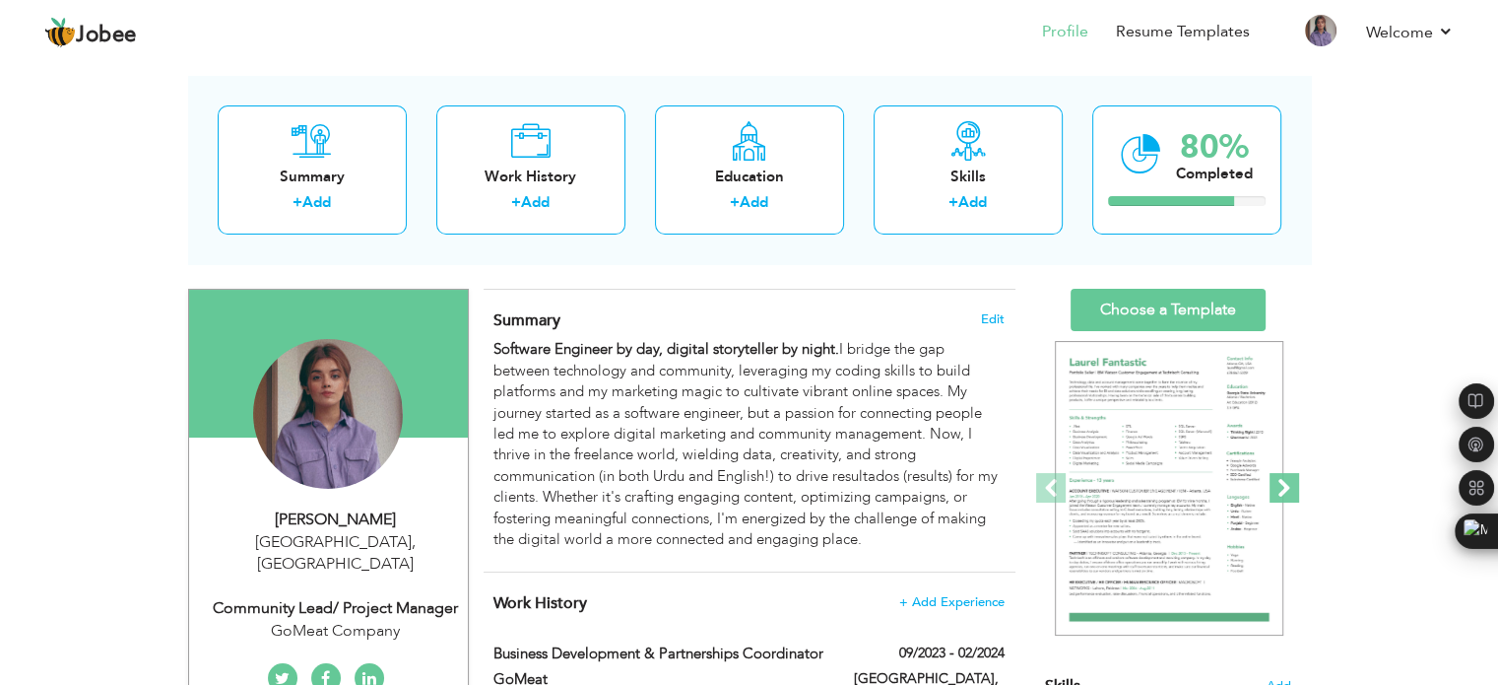
click at [1278, 481] on span at bounding box center [1285, 488] width 30 height 30
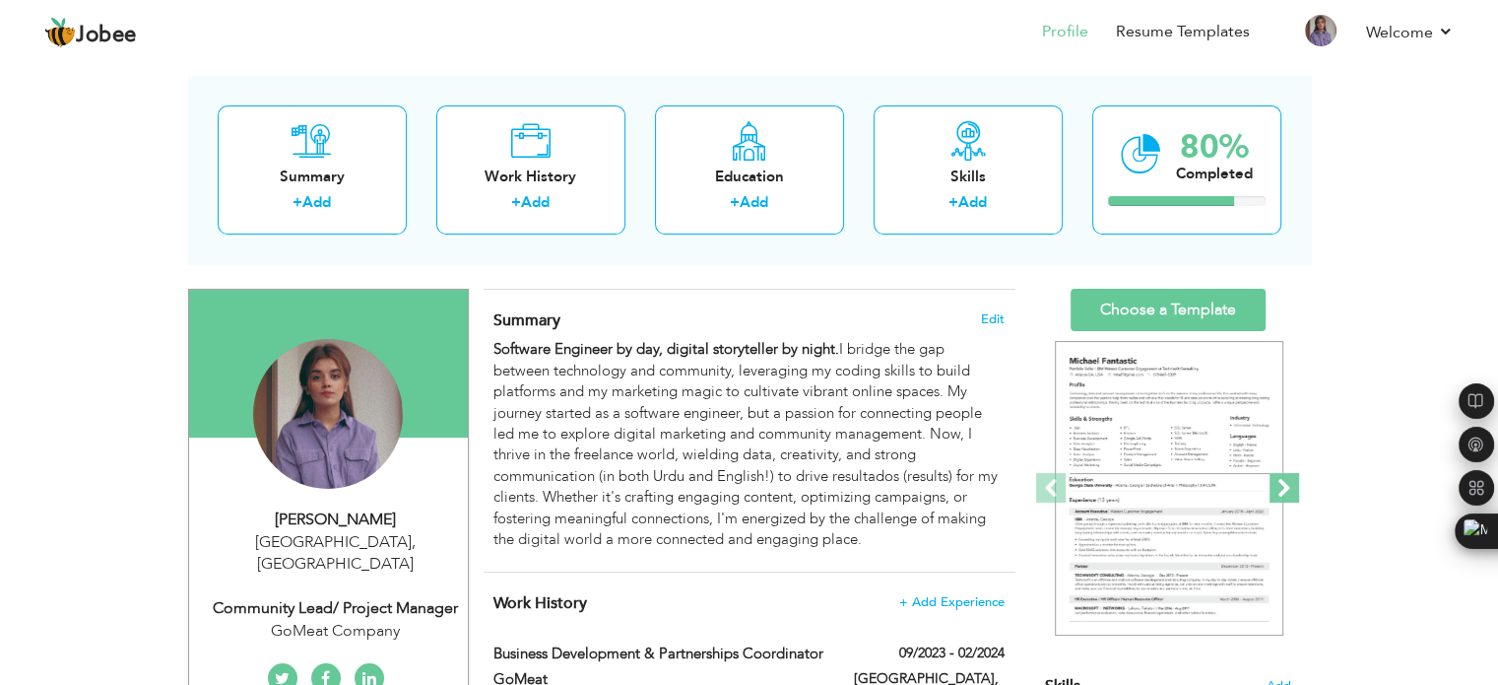
click at [1278, 481] on span at bounding box center [1285, 488] width 30 height 30
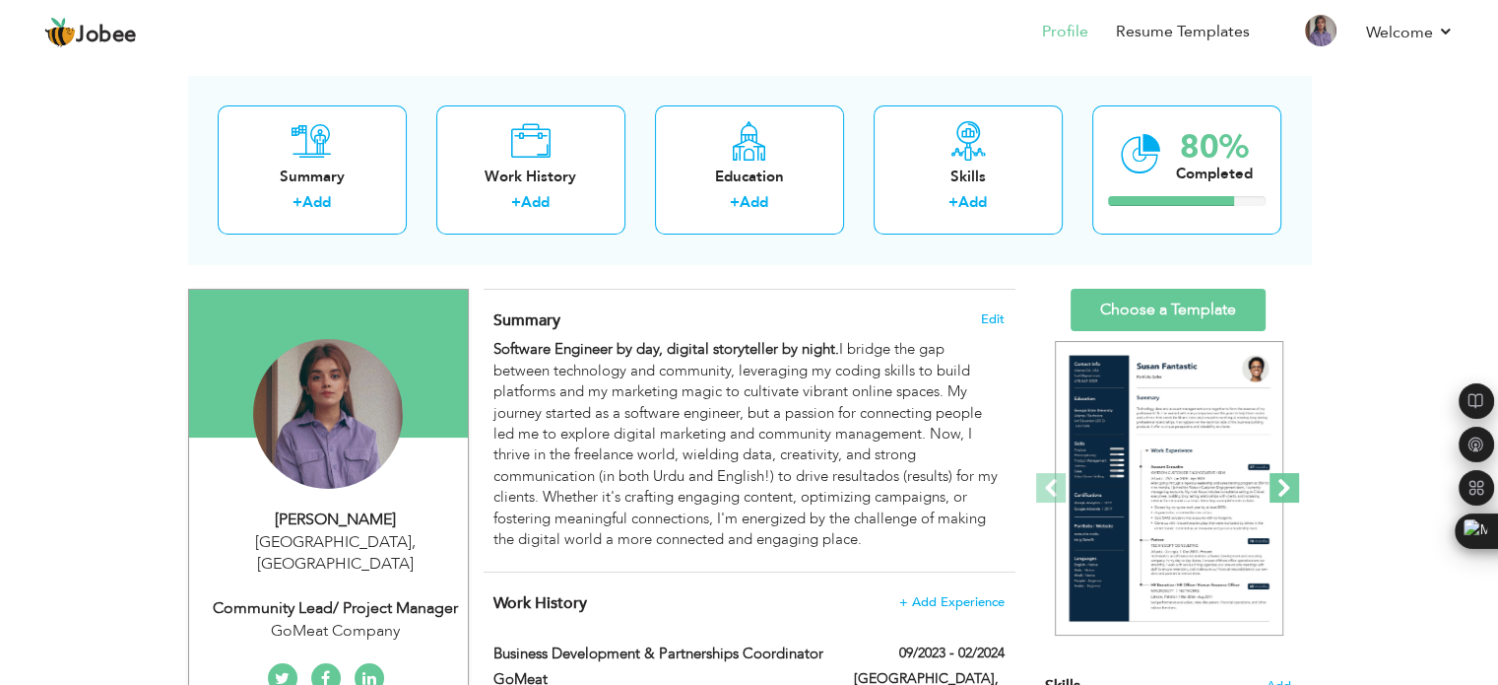
click at [1278, 481] on span at bounding box center [1285, 488] width 30 height 30
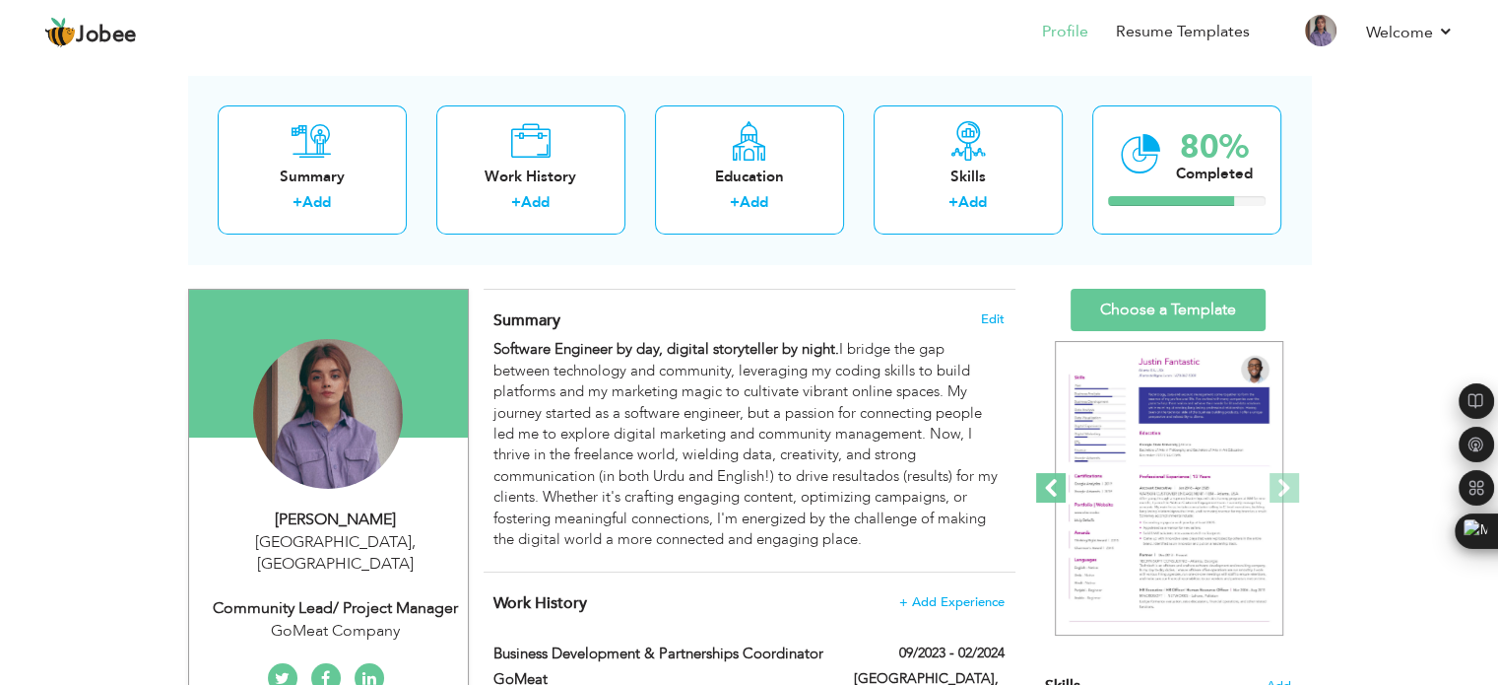
click at [1053, 480] on span at bounding box center [1051, 488] width 30 height 30
click at [1286, 478] on span at bounding box center [1285, 488] width 30 height 30
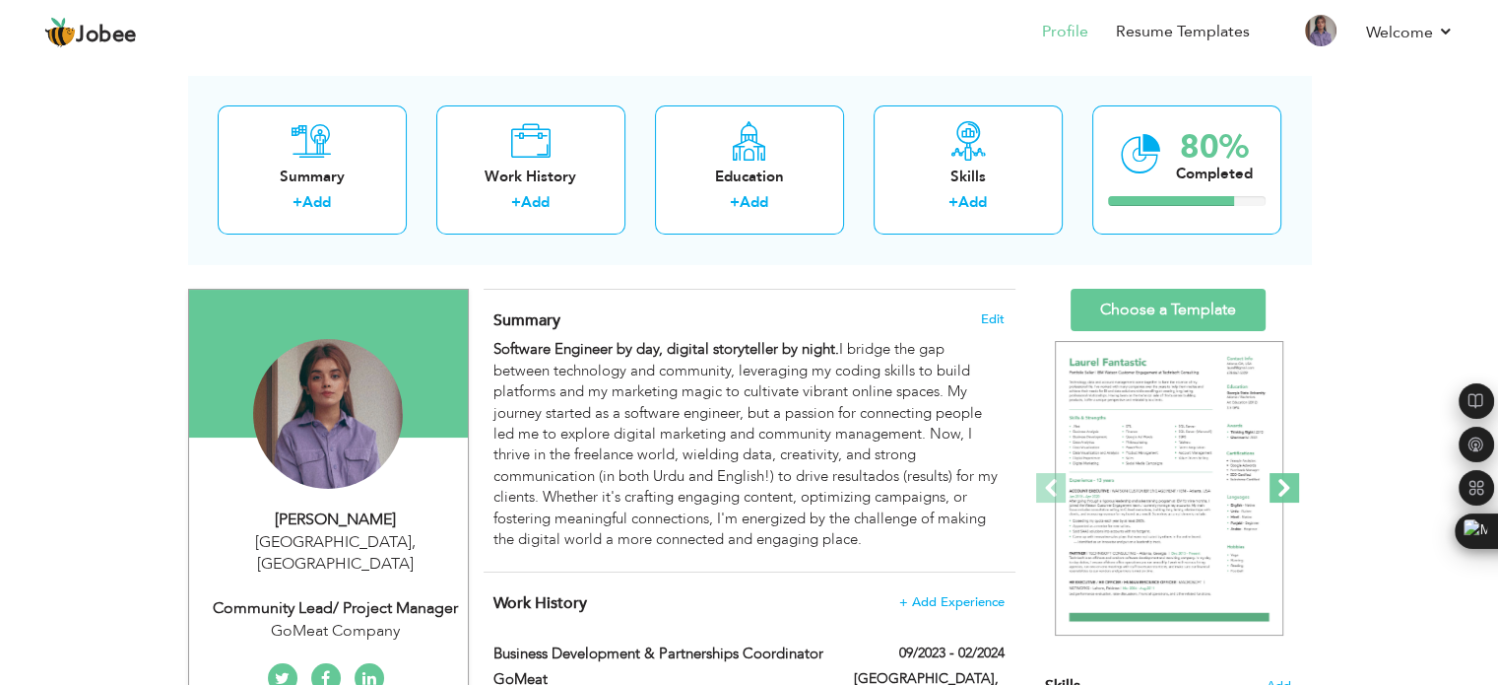
click at [1286, 478] on span at bounding box center [1285, 488] width 30 height 30
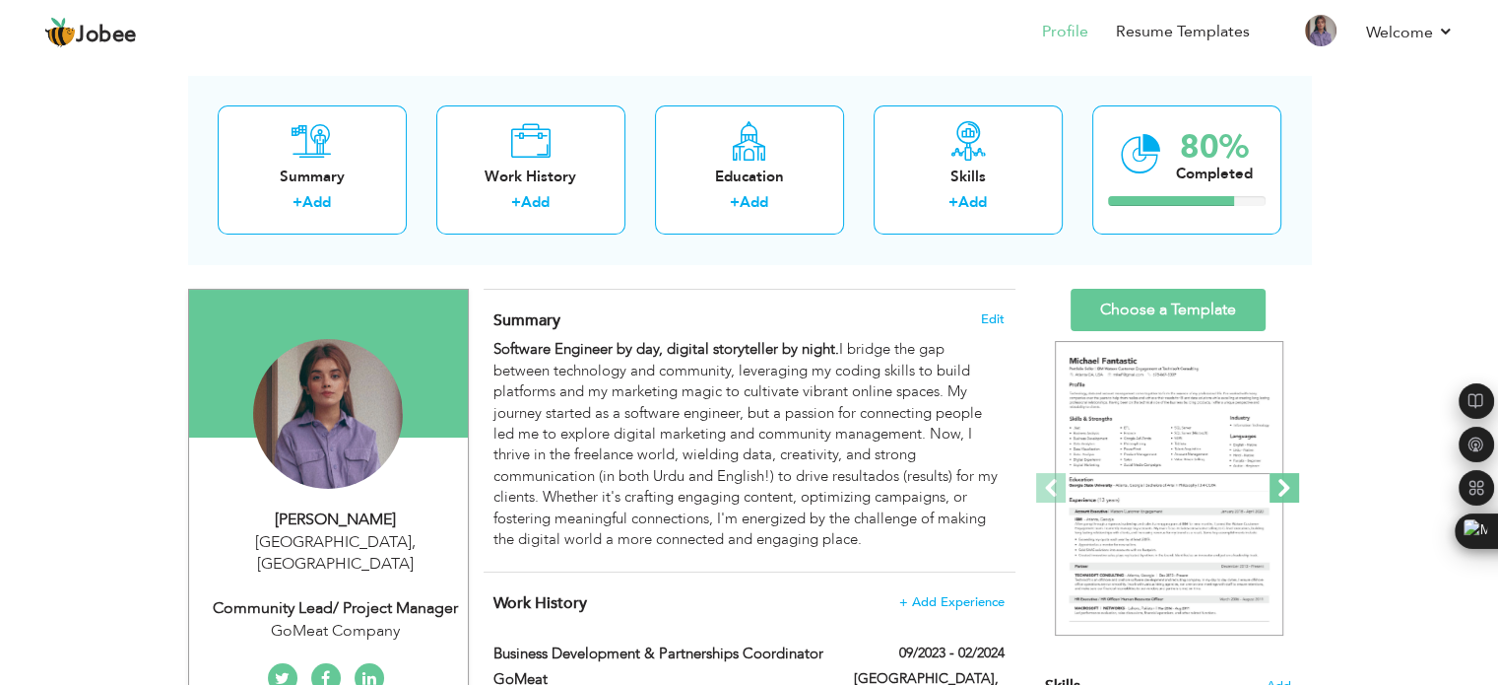
click at [1286, 478] on span at bounding box center [1285, 488] width 30 height 30
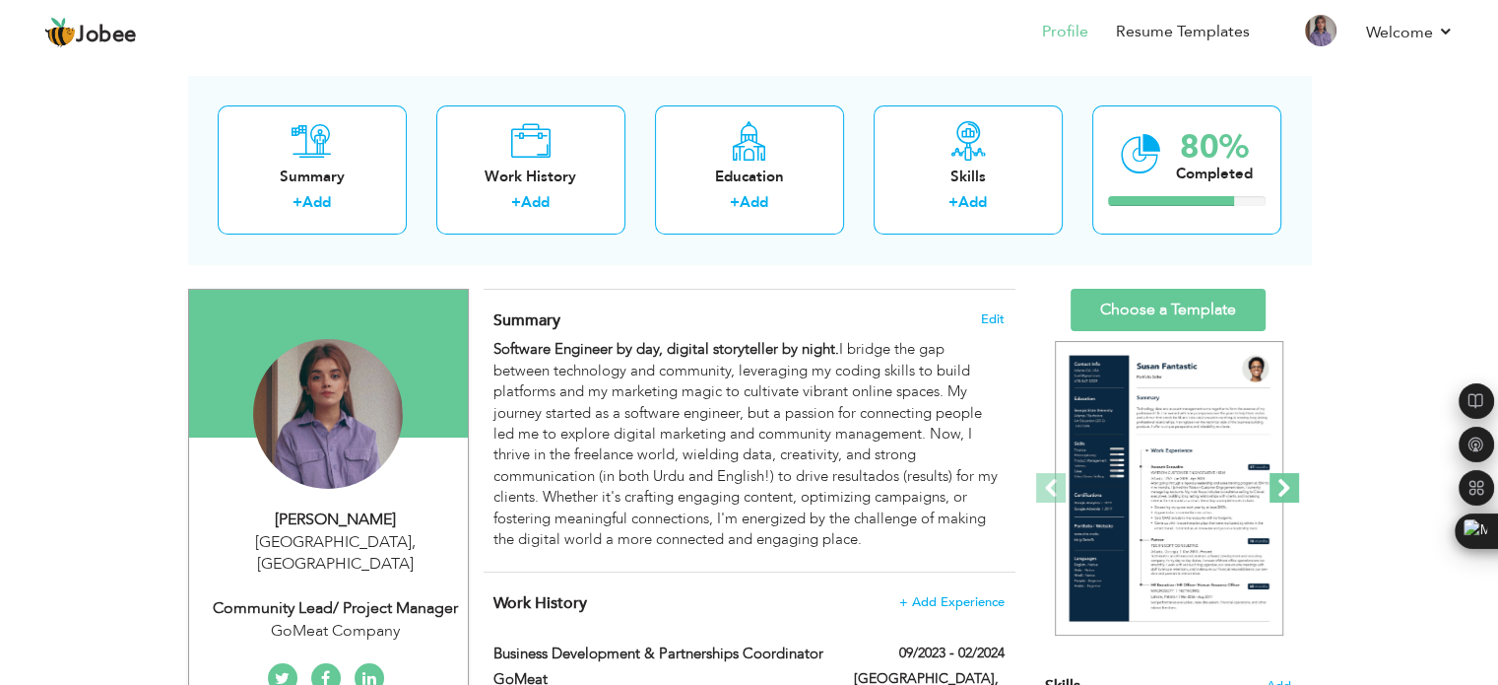
click at [1286, 478] on span at bounding box center [1285, 488] width 30 height 30
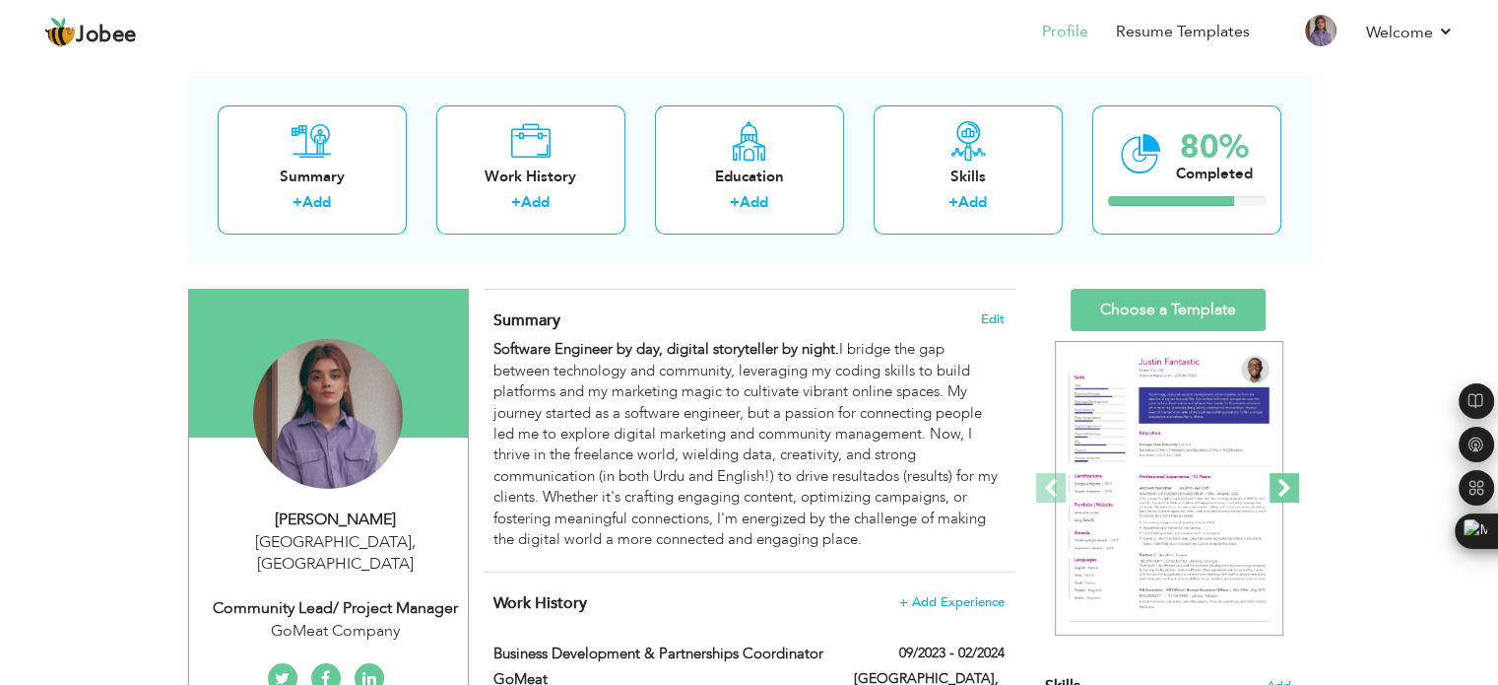
click at [1286, 478] on span at bounding box center [1285, 488] width 30 height 30
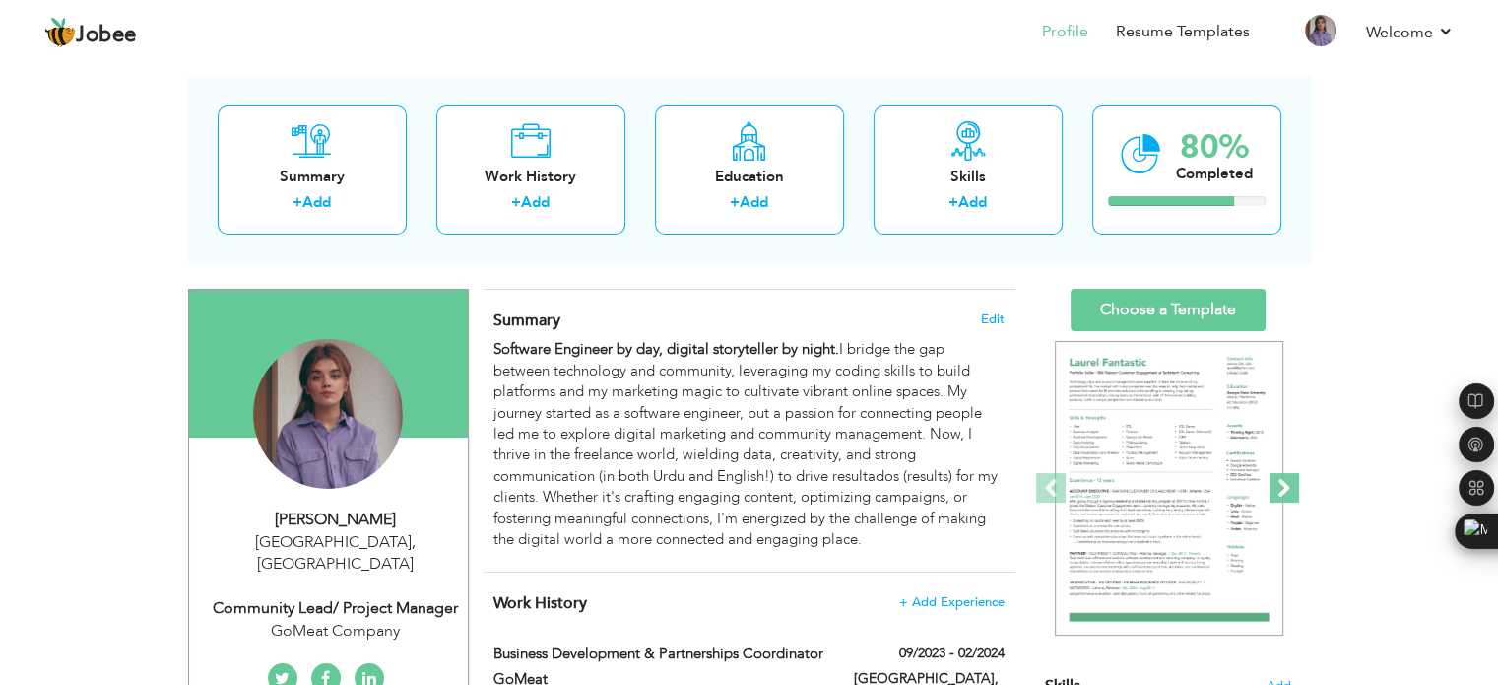
click at [1286, 478] on span at bounding box center [1285, 488] width 30 height 30
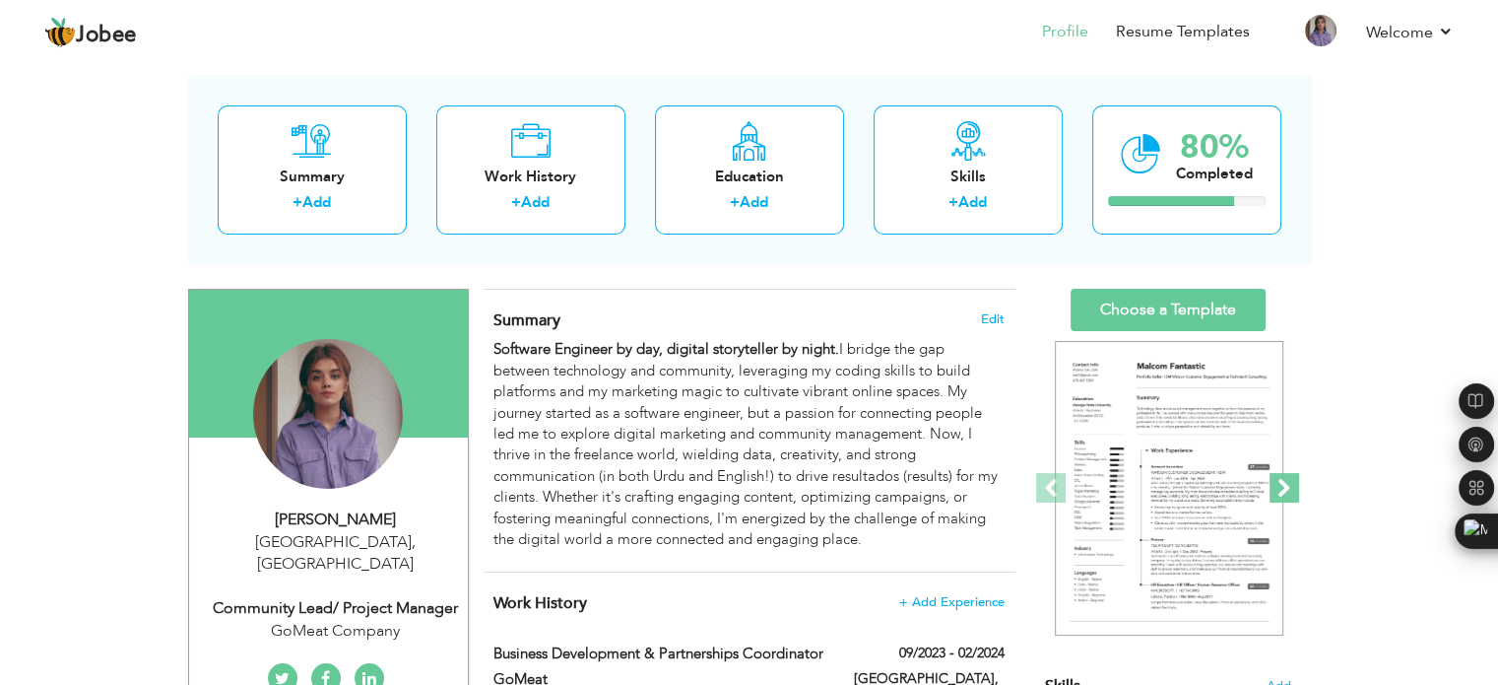
click at [1286, 478] on span at bounding box center [1285, 488] width 30 height 30
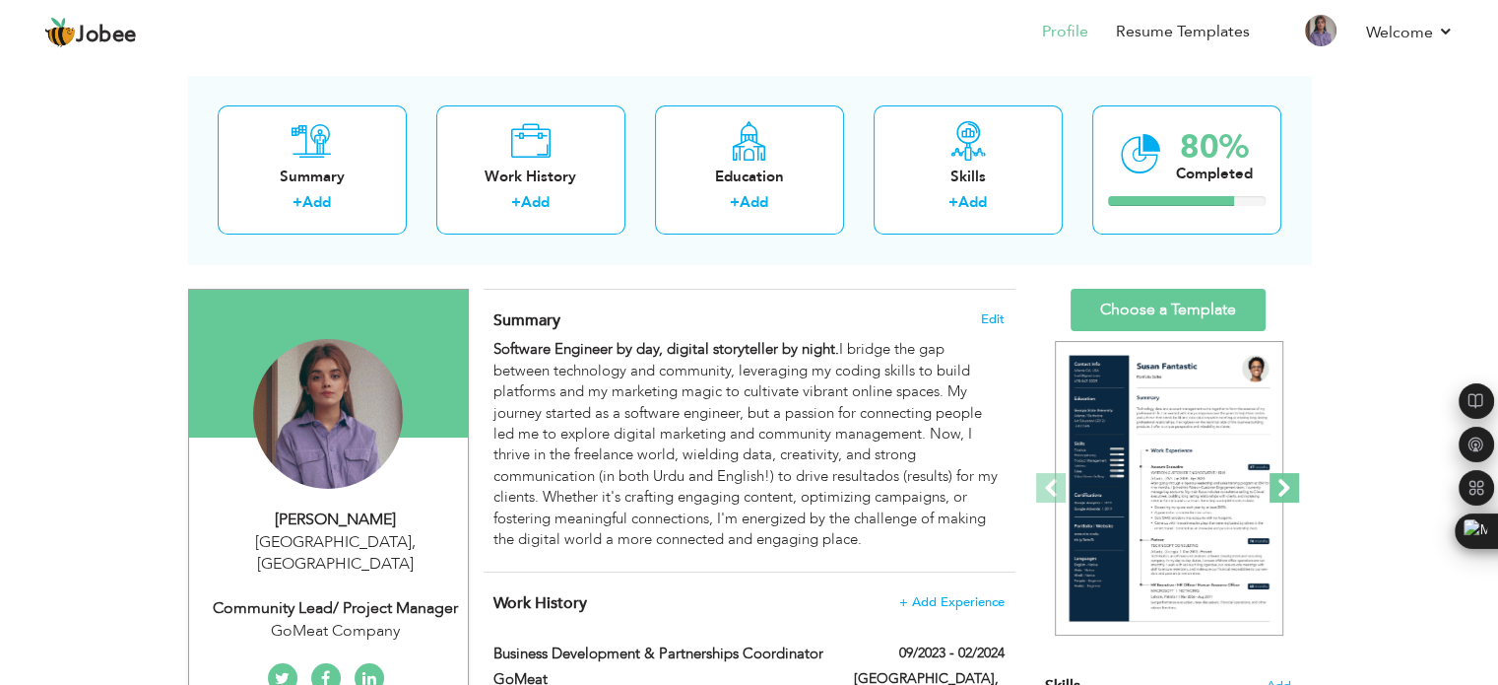
click at [1284, 485] on span at bounding box center [1285, 488] width 30 height 30
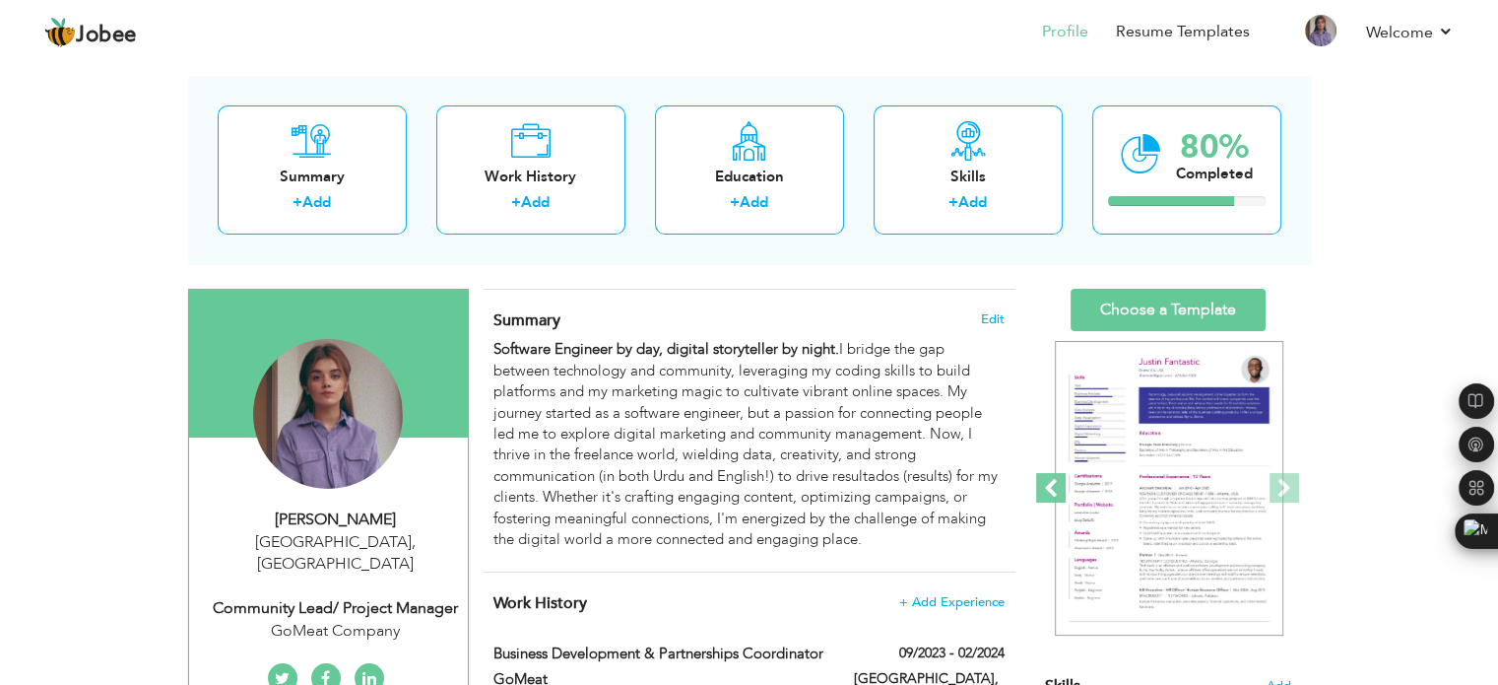
click at [1060, 490] on span at bounding box center [1051, 488] width 30 height 30
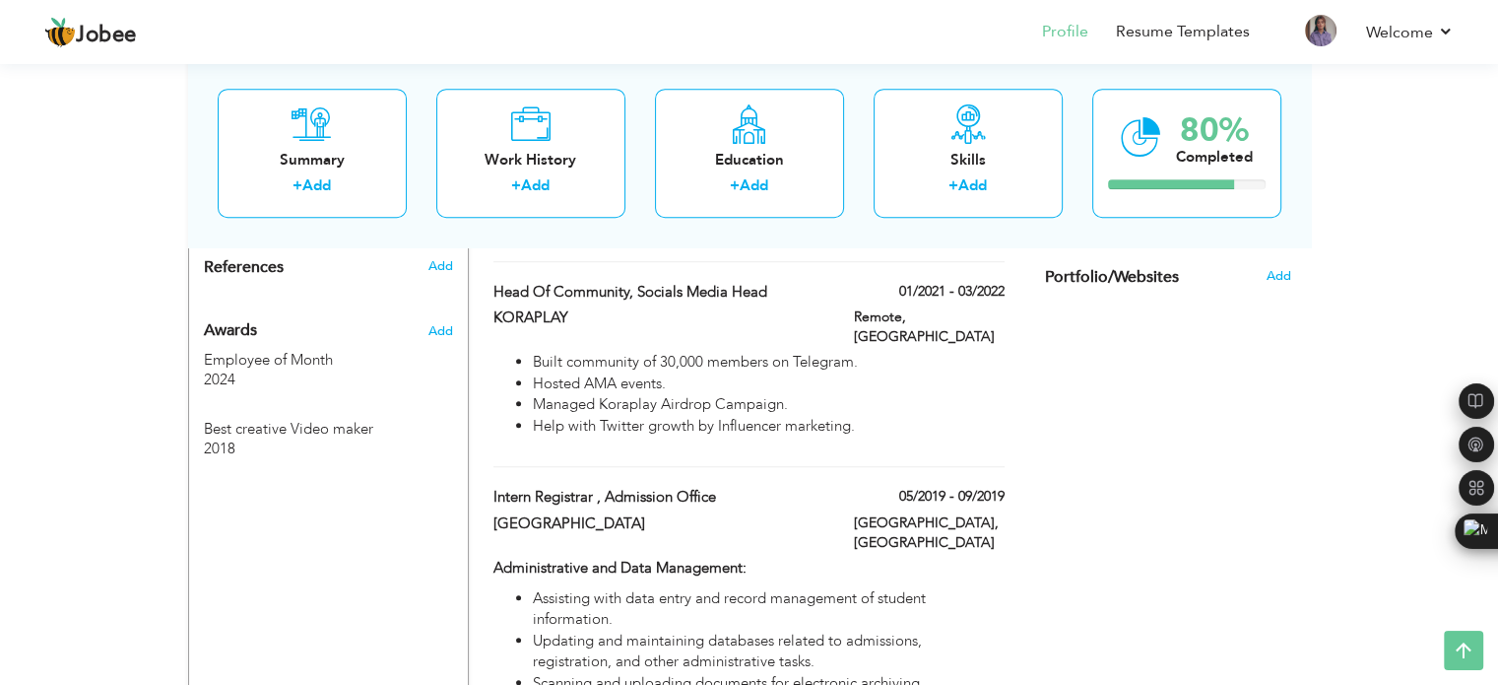
scroll to position [1241, 0]
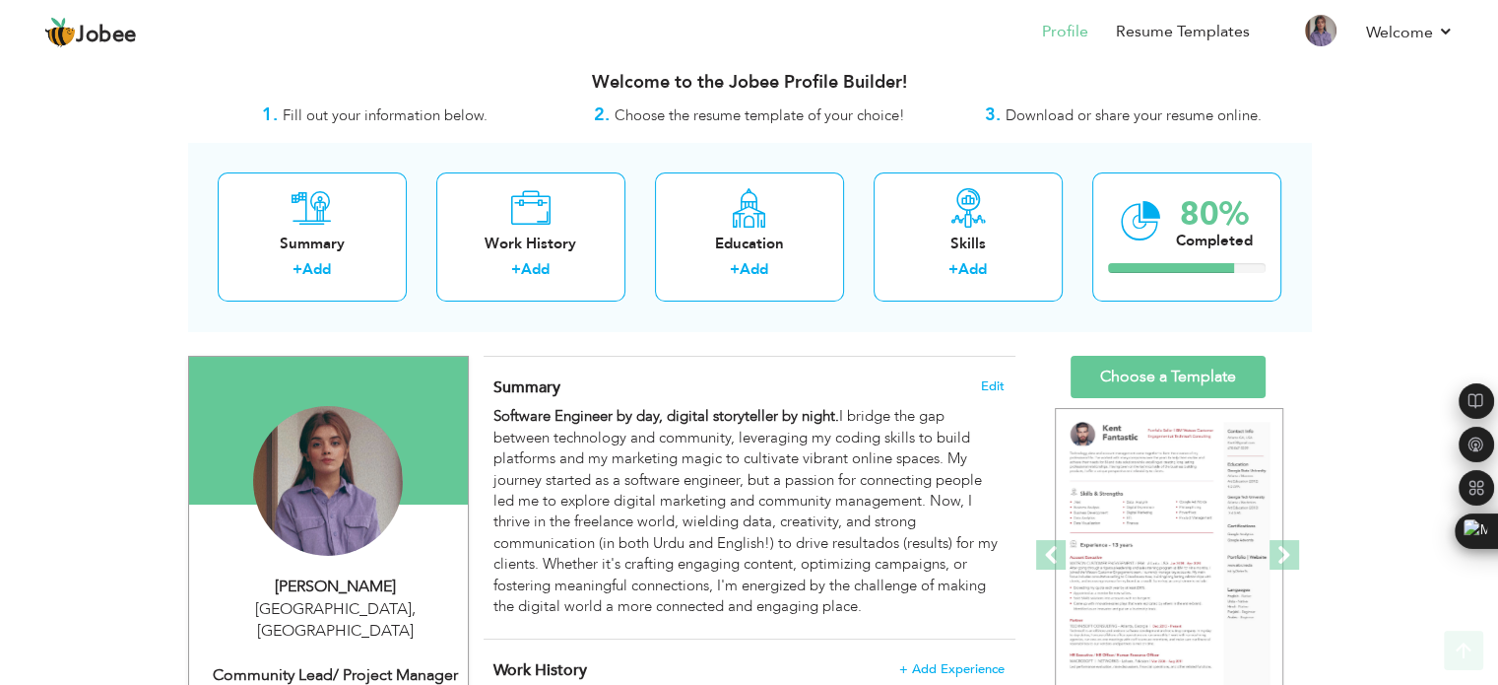
scroll to position [16, 0]
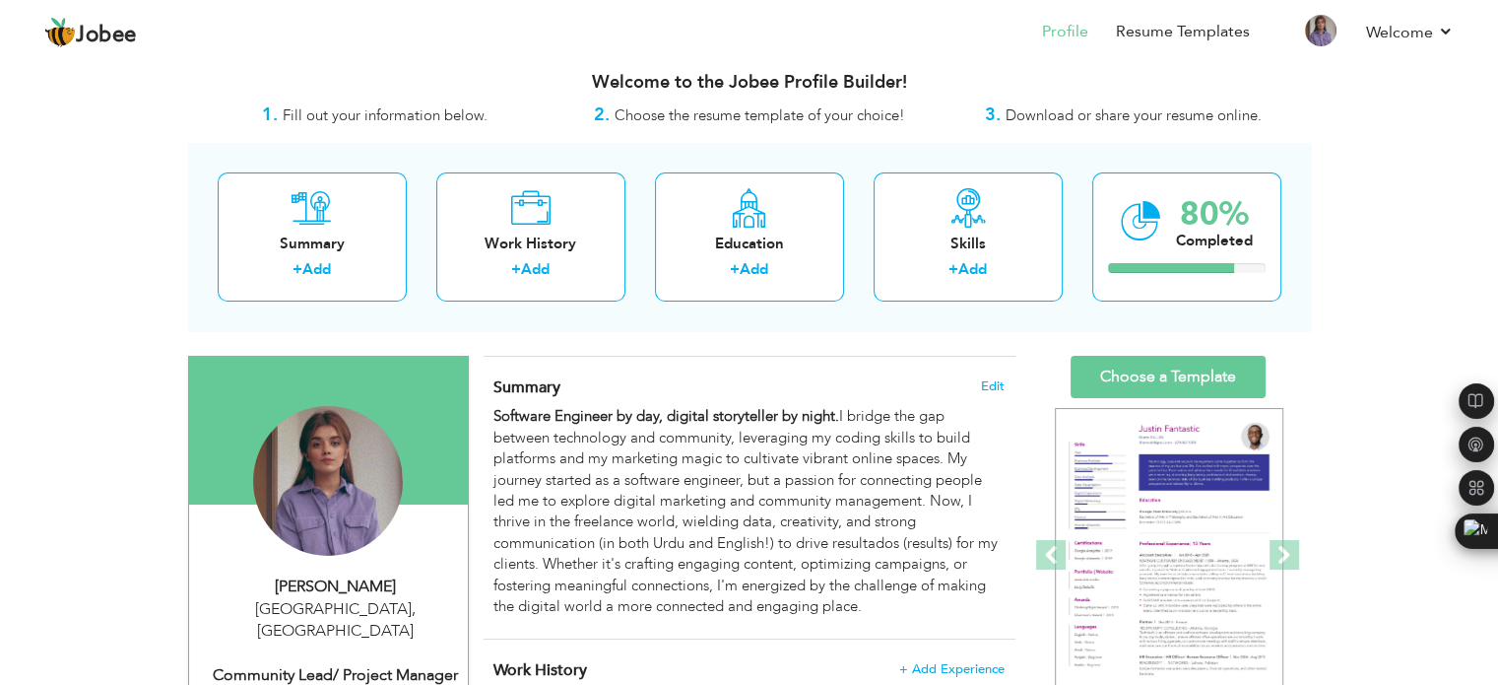
click at [1048, 113] on span "Download or share your resume online." at bounding box center [1134, 115] width 256 height 20
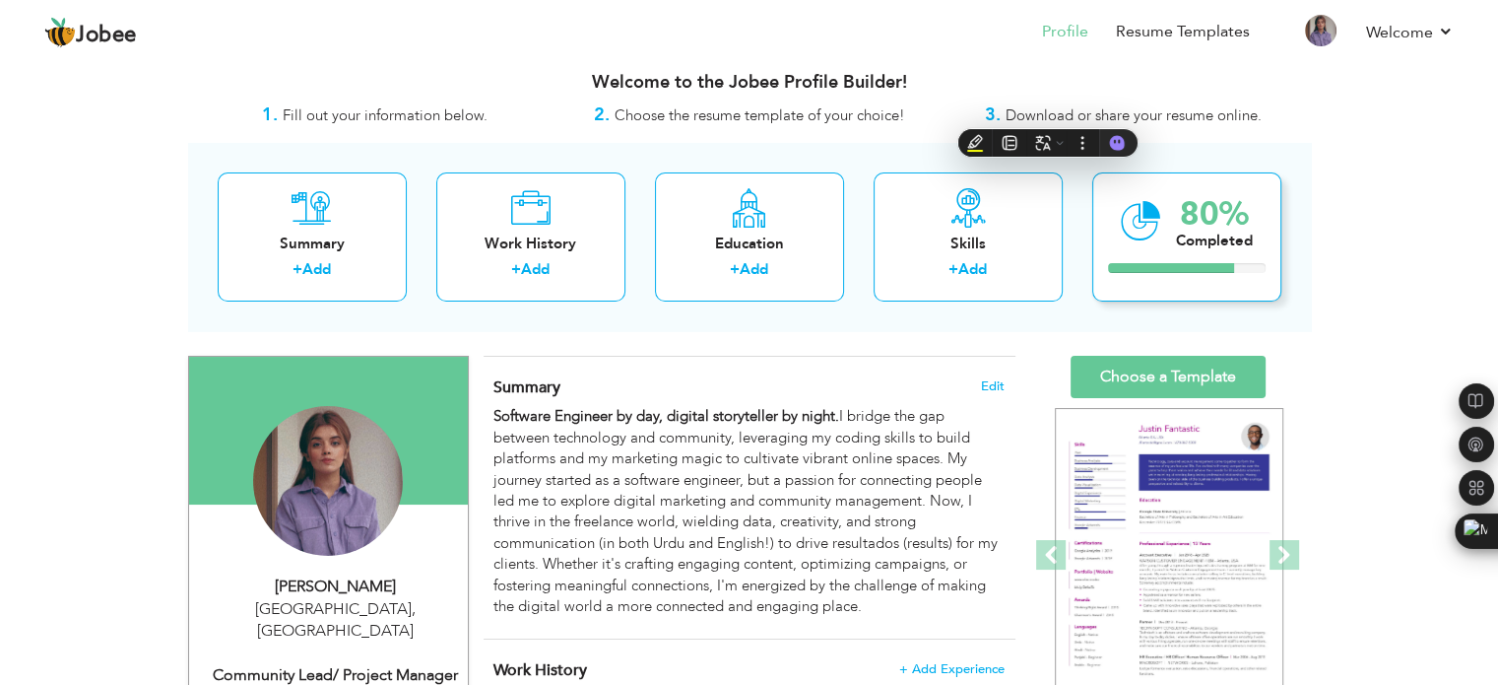
click at [1143, 235] on icon at bounding box center [1141, 221] width 40 height 66
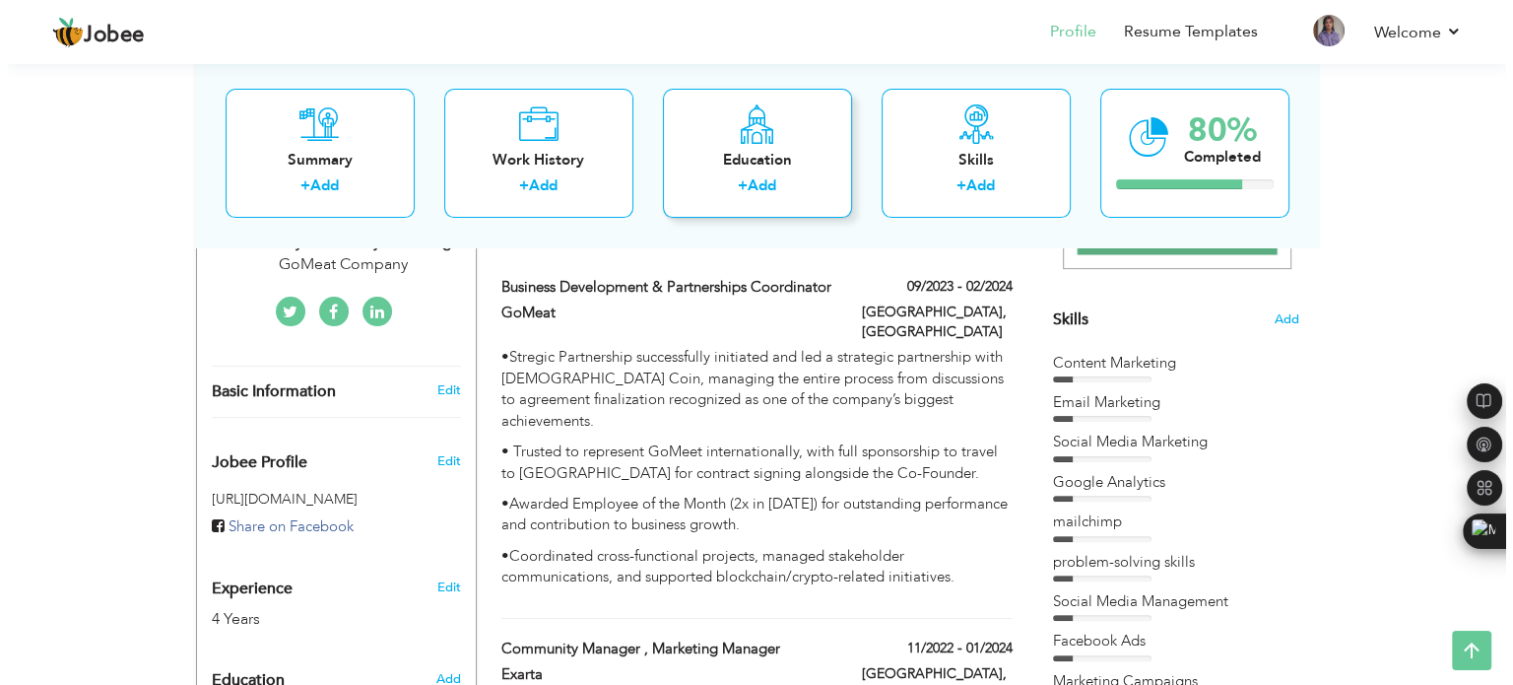
scroll to position [449, 0]
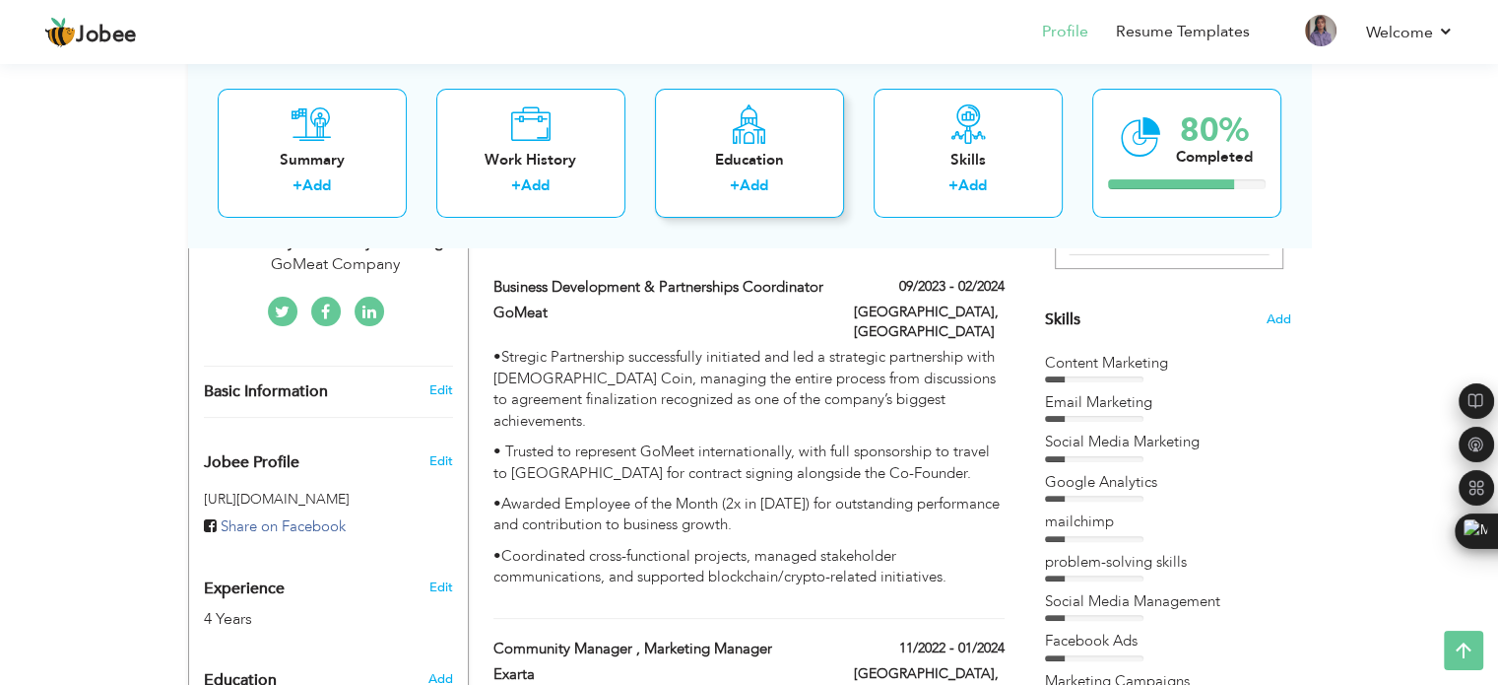
click at [830, 297] on div "Business Development & Partnerships Coordinator" at bounding box center [659, 290] width 360 height 26
type input "Business Development & Partnerships Coordinator"
type input "GoMeat"
type input "09/2023"
type input "02/2024"
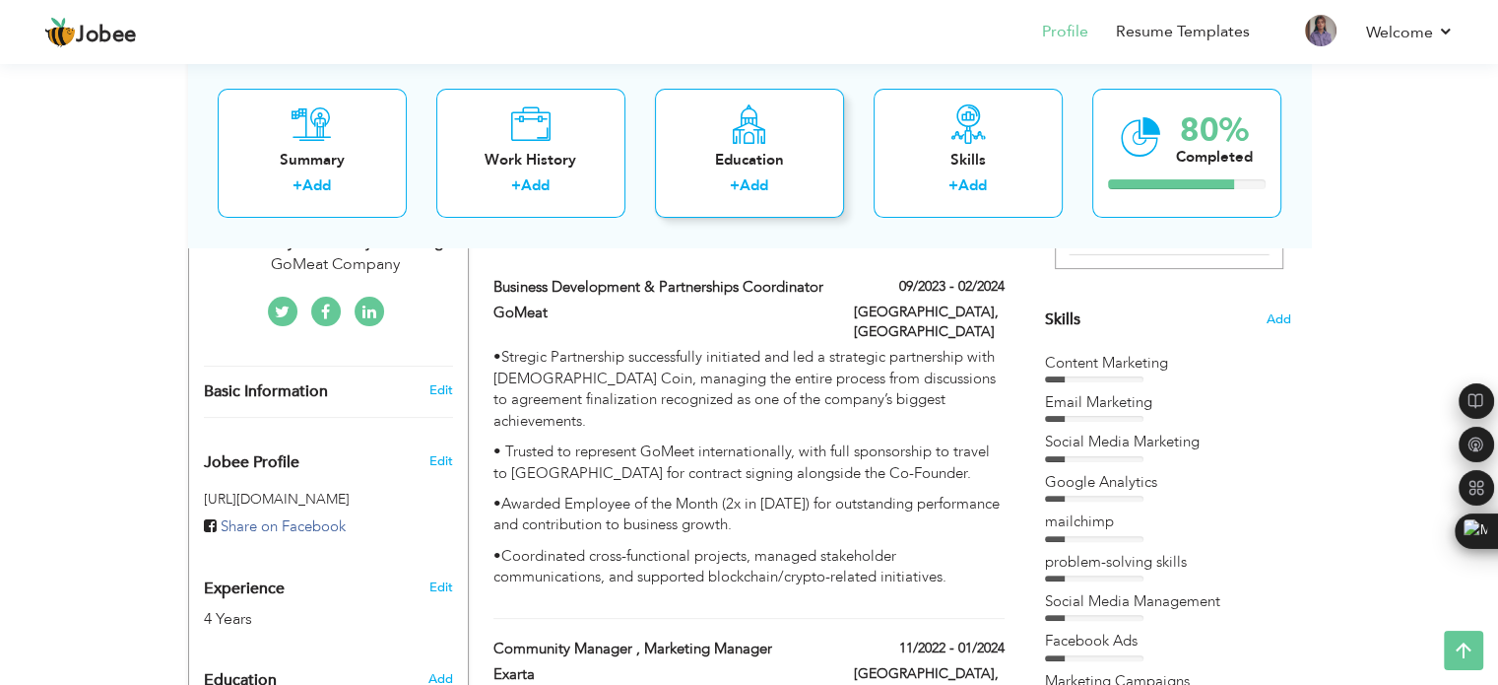
type input "Pakistan"
type input "Lahore"
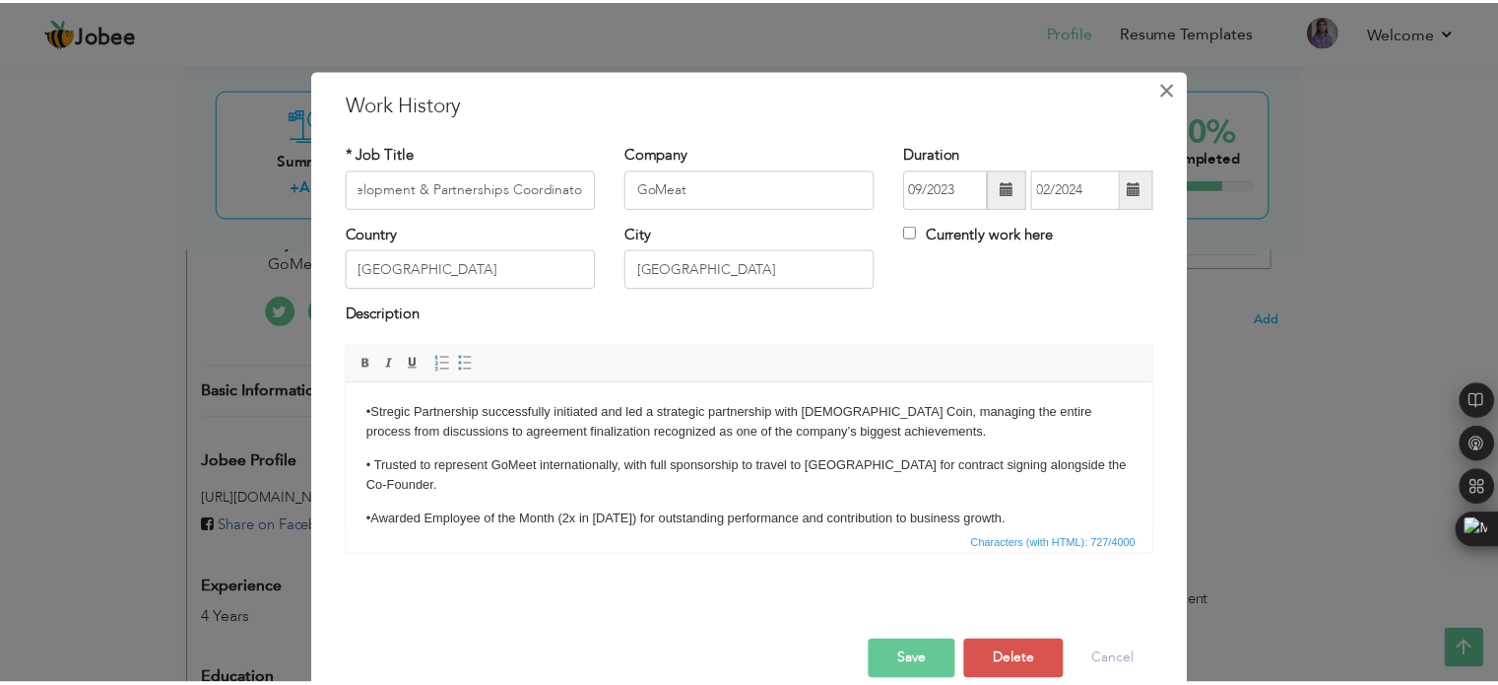
scroll to position [0, 0]
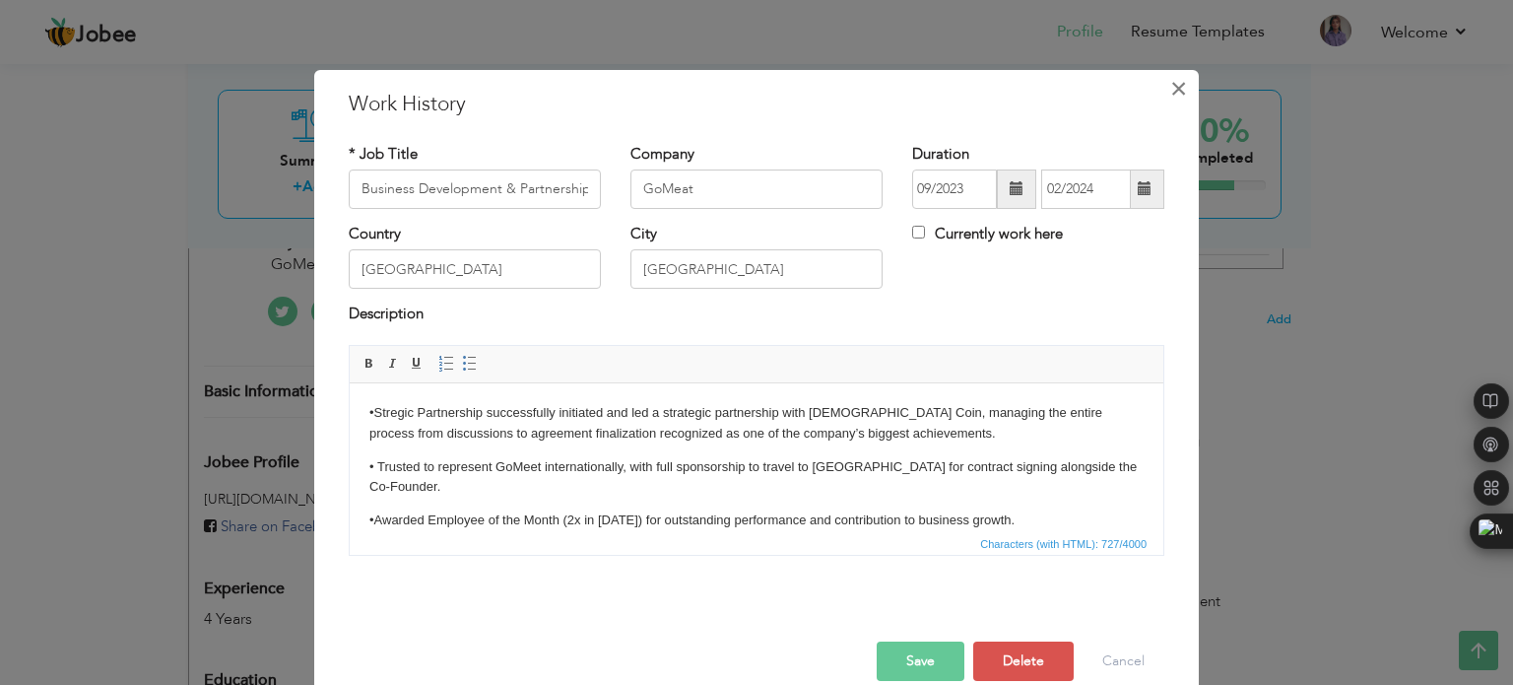
click at [1178, 95] on span "×" at bounding box center [1178, 88] width 17 height 35
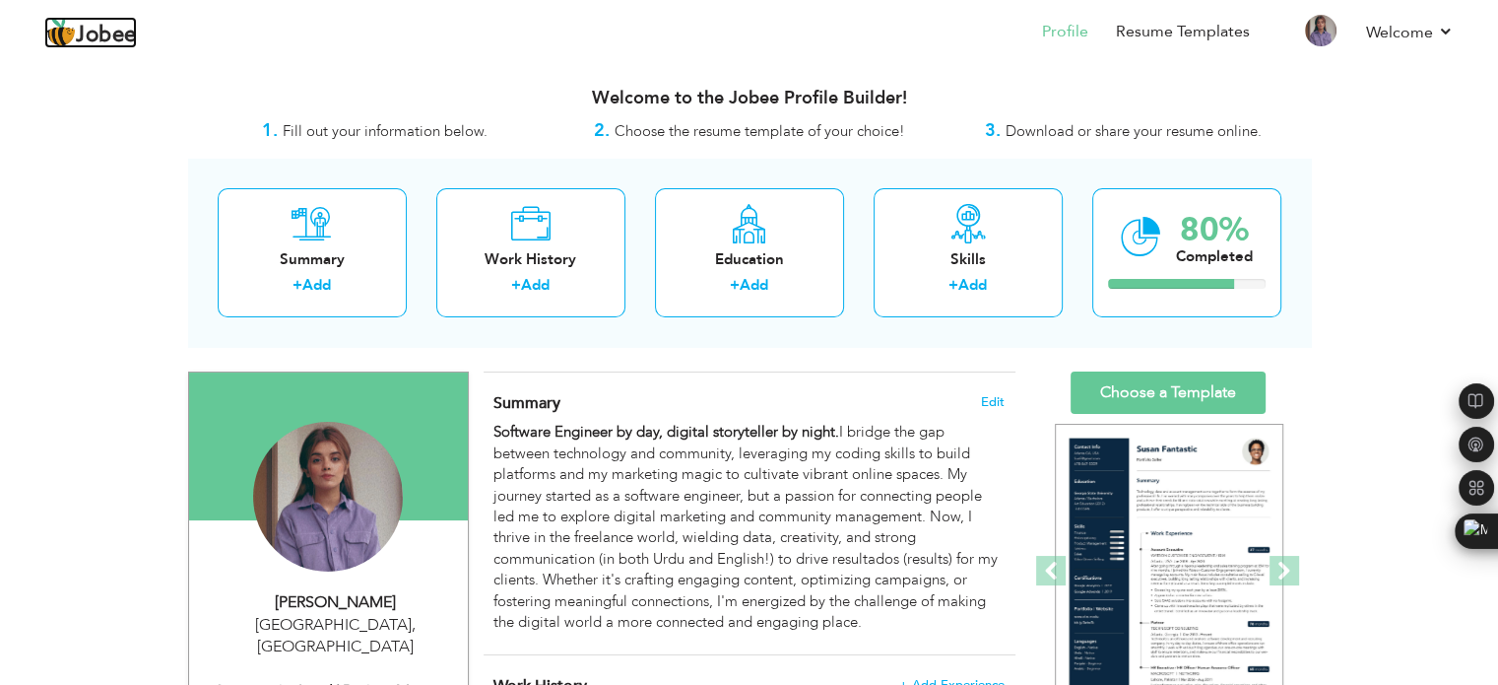
click at [79, 38] on span "Jobee" at bounding box center [106, 36] width 61 height 22
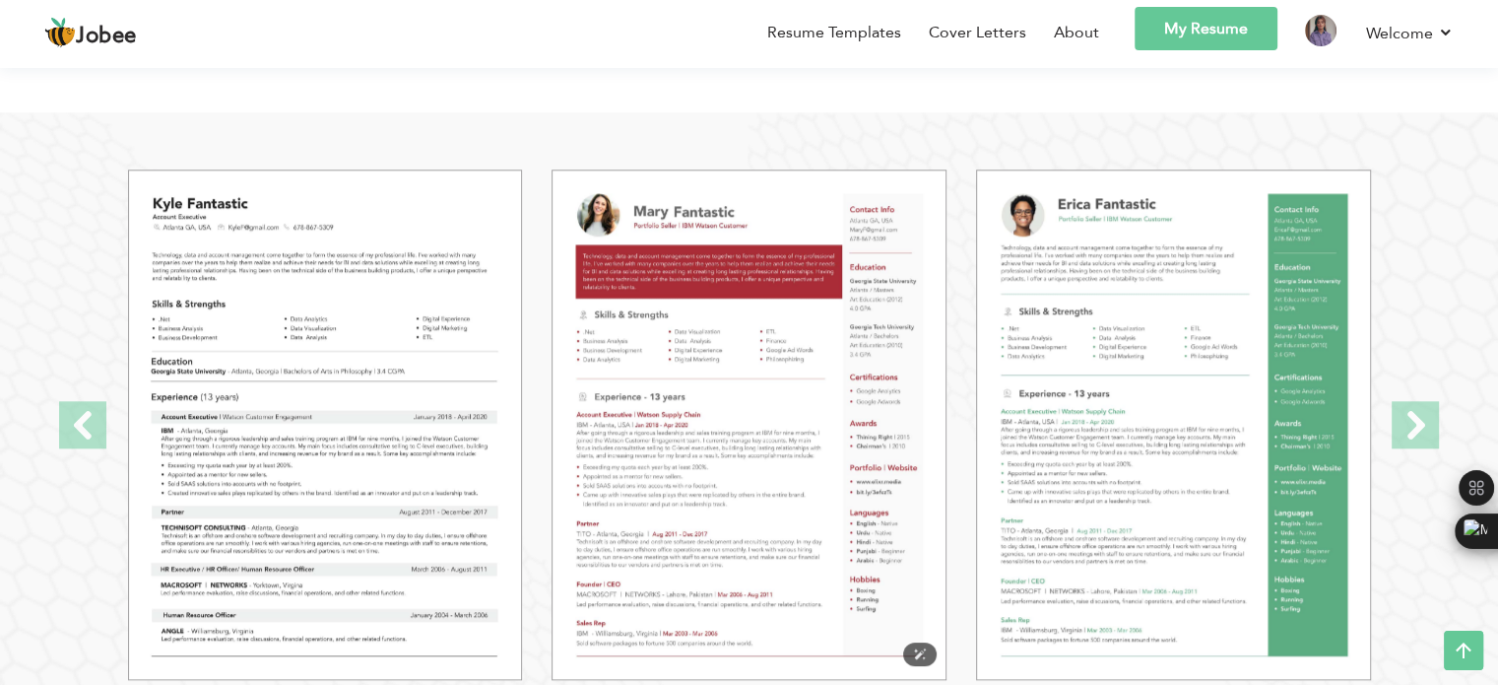
scroll to position [1937, 0]
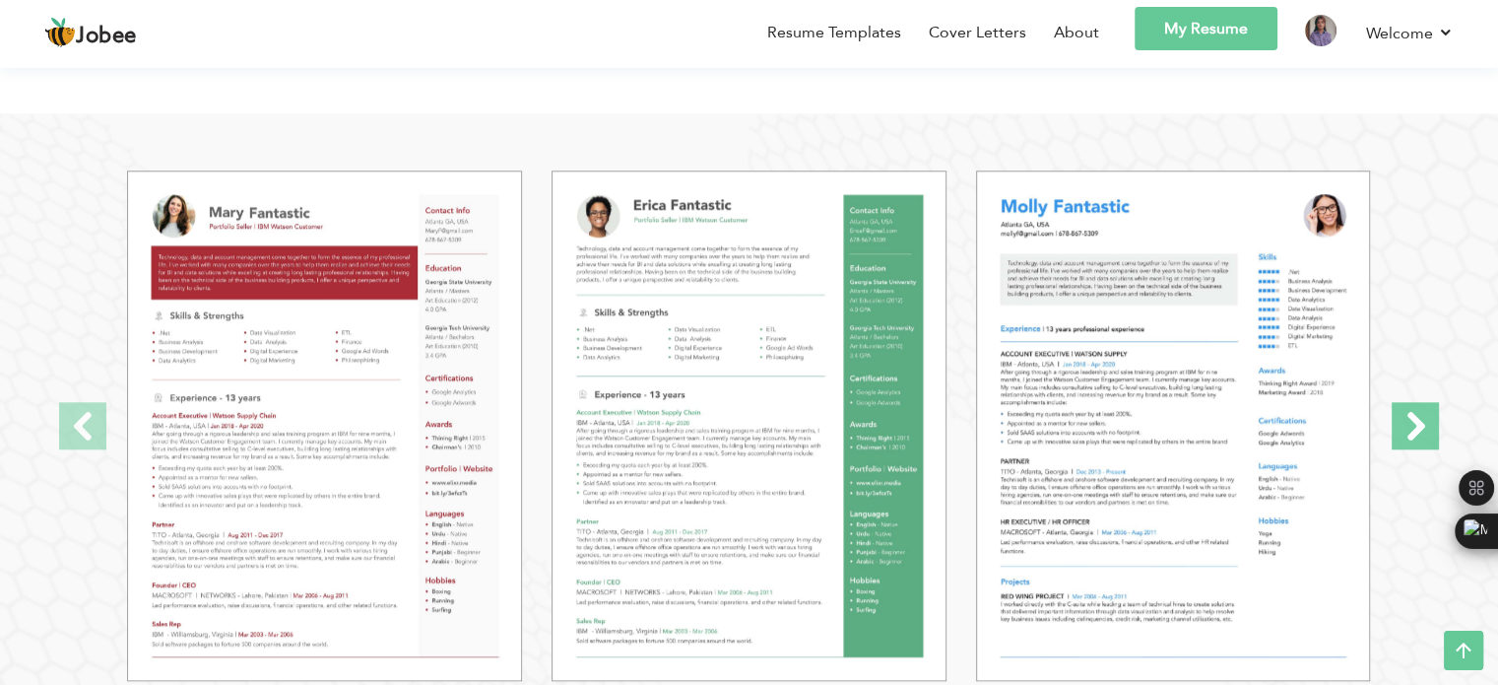
click at [1403, 421] on span at bounding box center [1415, 425] width 47 height 47
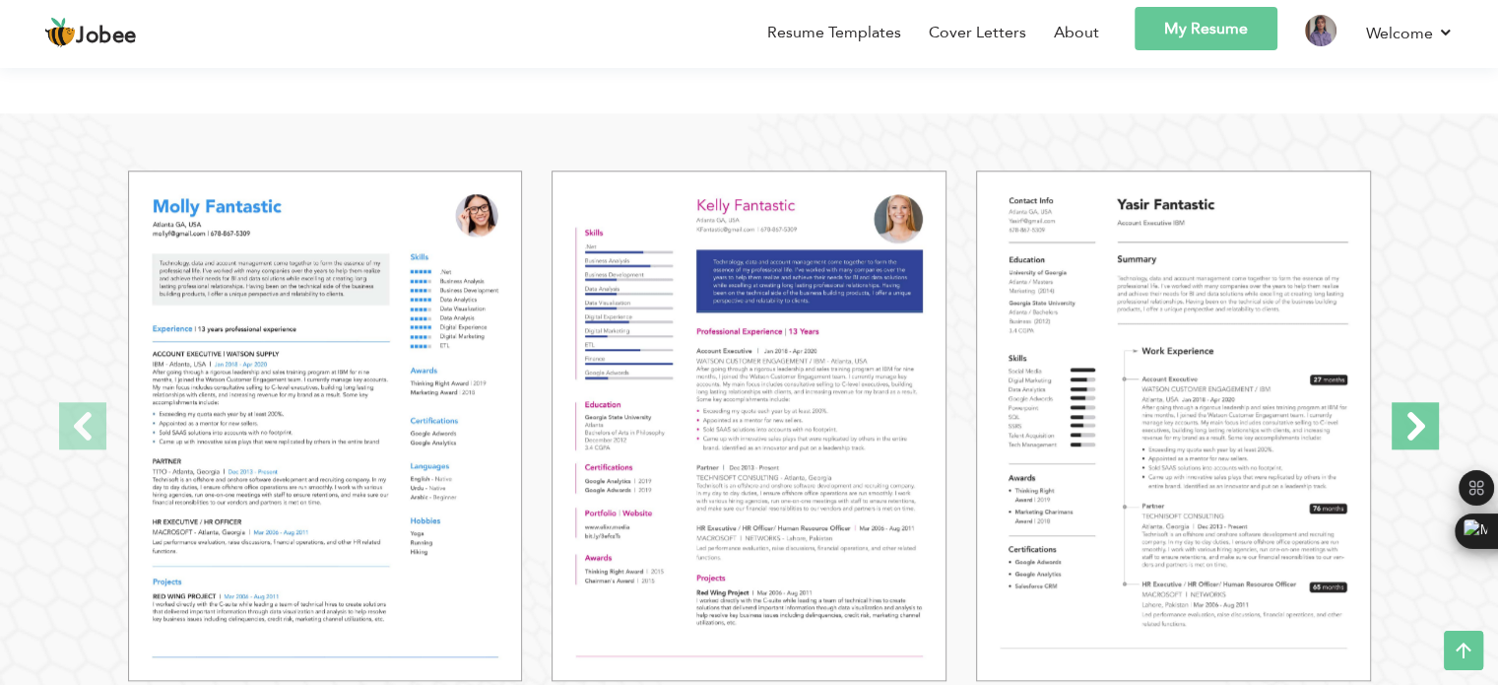
click at [1403, 421] on span at bounding box center [1415, 425] width 47 height 47
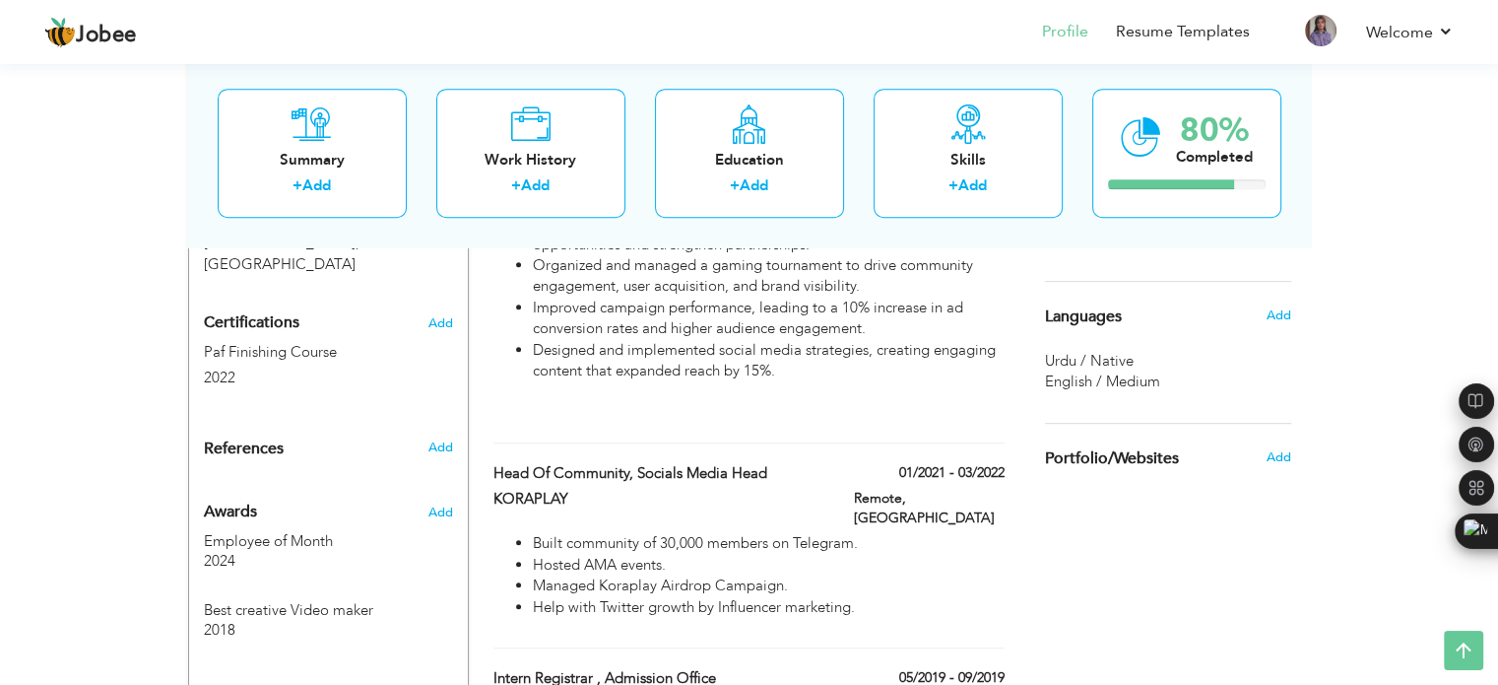
scroll to position [1059, 0]
click at [449, 543] on span at bounding box center [454, 550] width 25 height 15
type input "Employee of Month"
type input "2024"
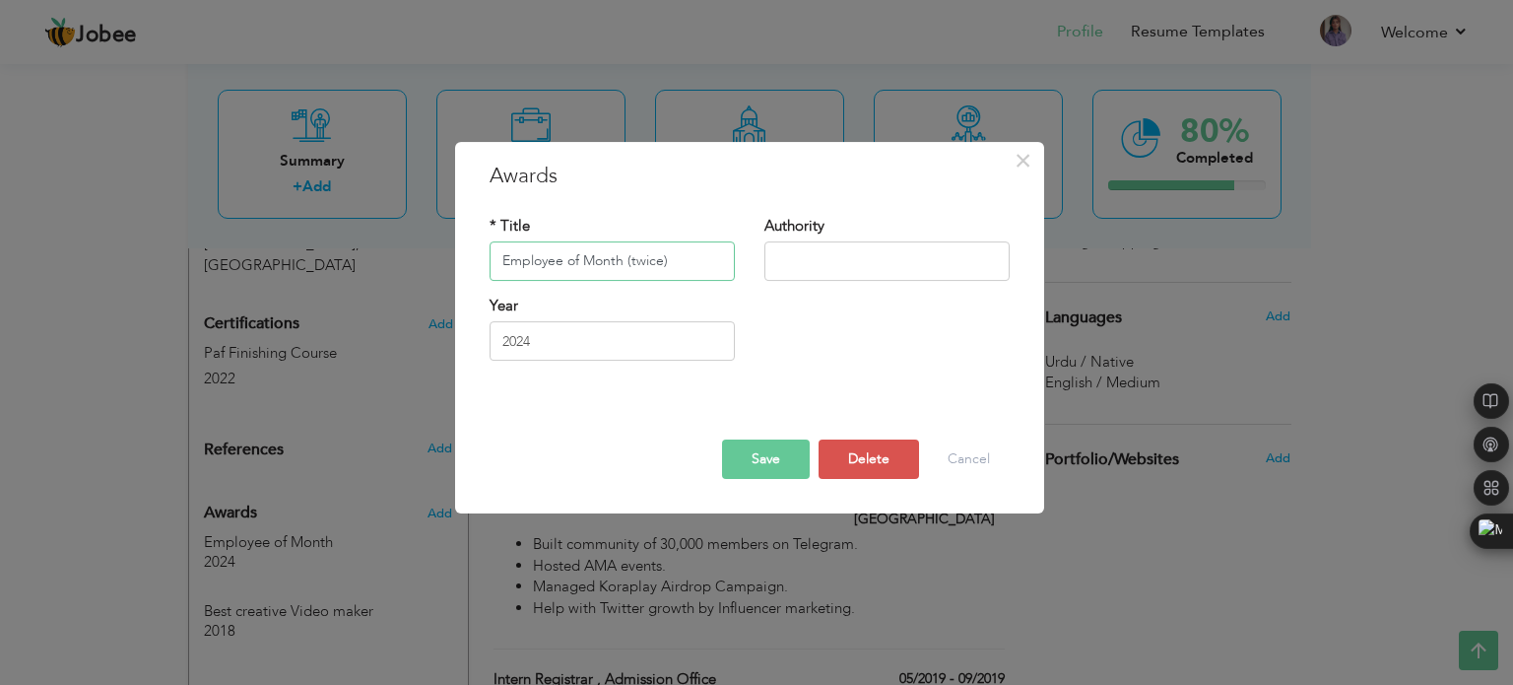
type input "Employee of Month (twice)"
click at [750, 445] on button "Save" at bounding box center [766, 458] width 88 height 39
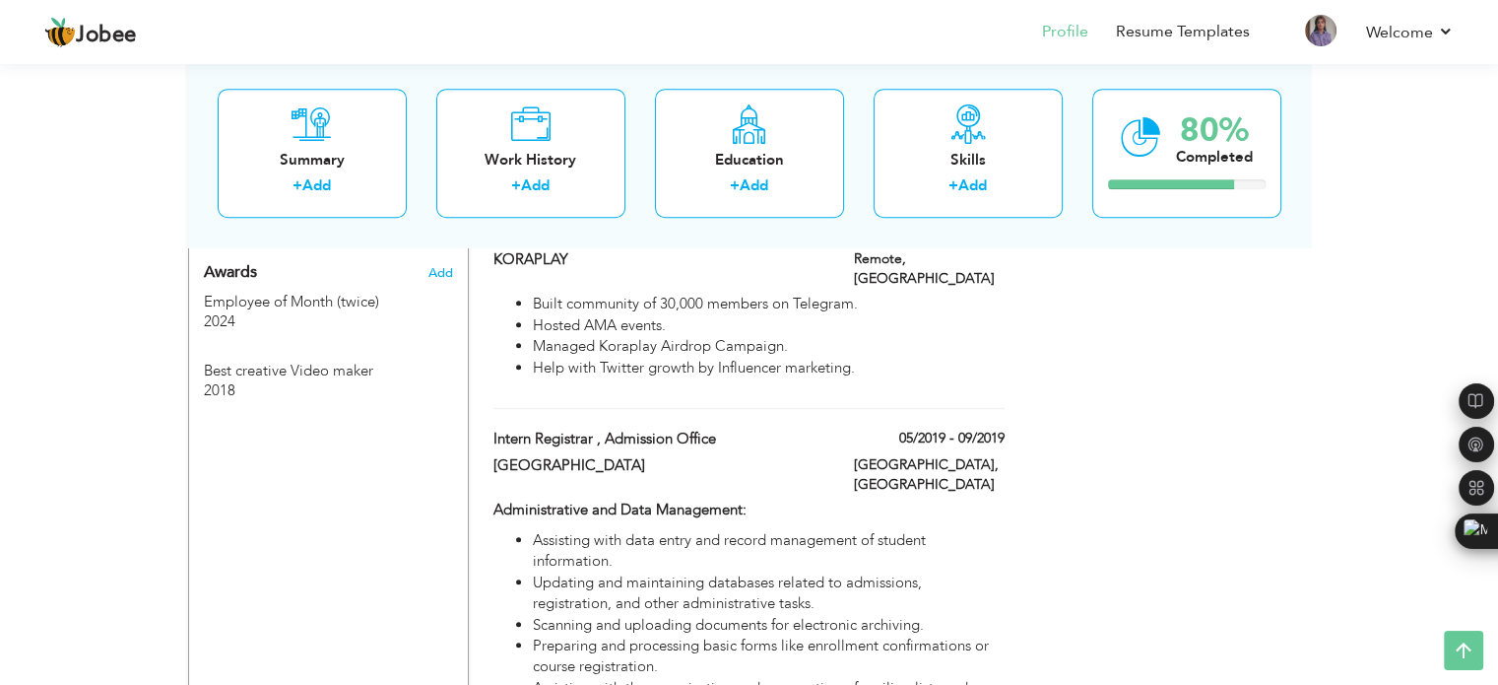
scroll to position [1300, 0]
drag, startPoint x: 1277, startPoint y: 526, endPoint x: 1331, endPoint y: 503, distance: 58.7
click at [1331, 503] on div "View Resume Export PDF Profile Summary Public Link Experience Education Awards …" at bounding box center [749, 2] width 1498 height 2486
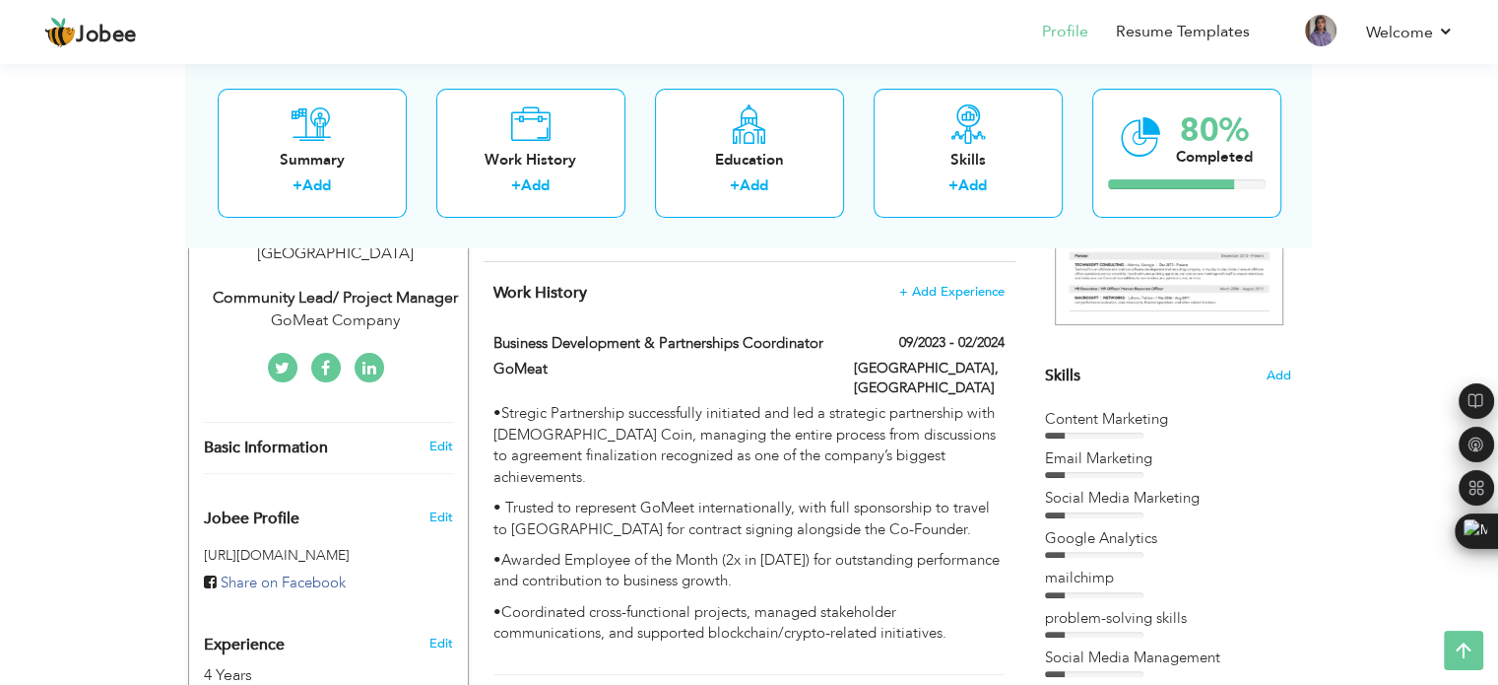
scroll to position [394, 0]
